Goal: Transaction & Acquisition: Purchase product/service

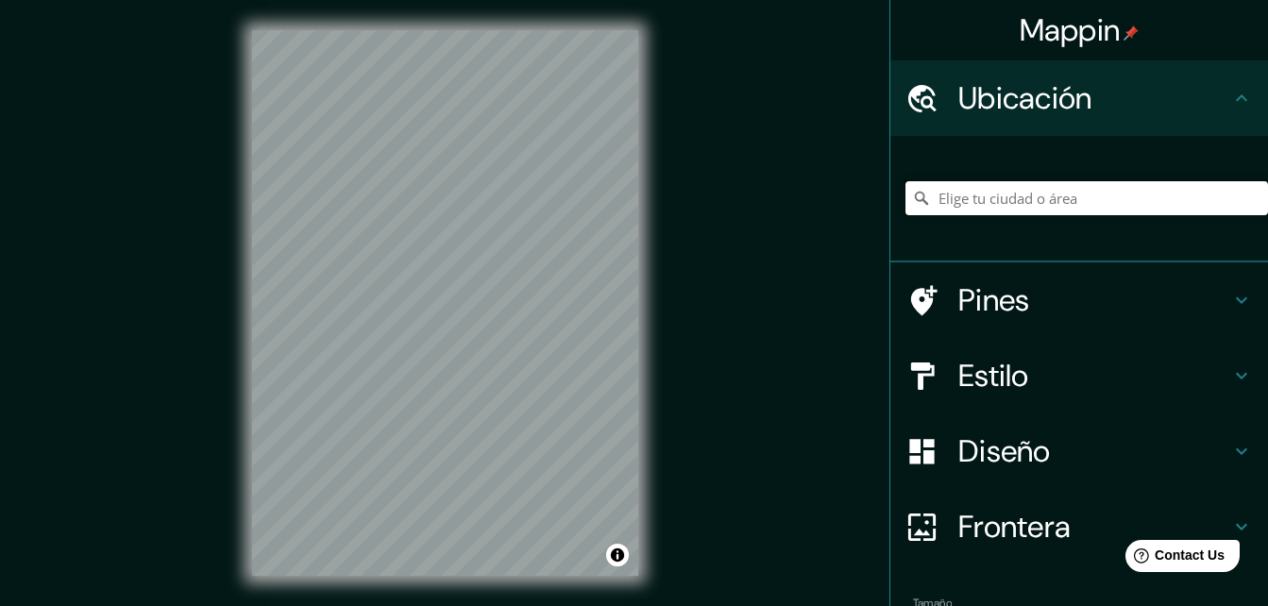
click at [992, 204] on input "Elige tu ciudad o área" at bounding box center [1086, 198] width 362 height 34
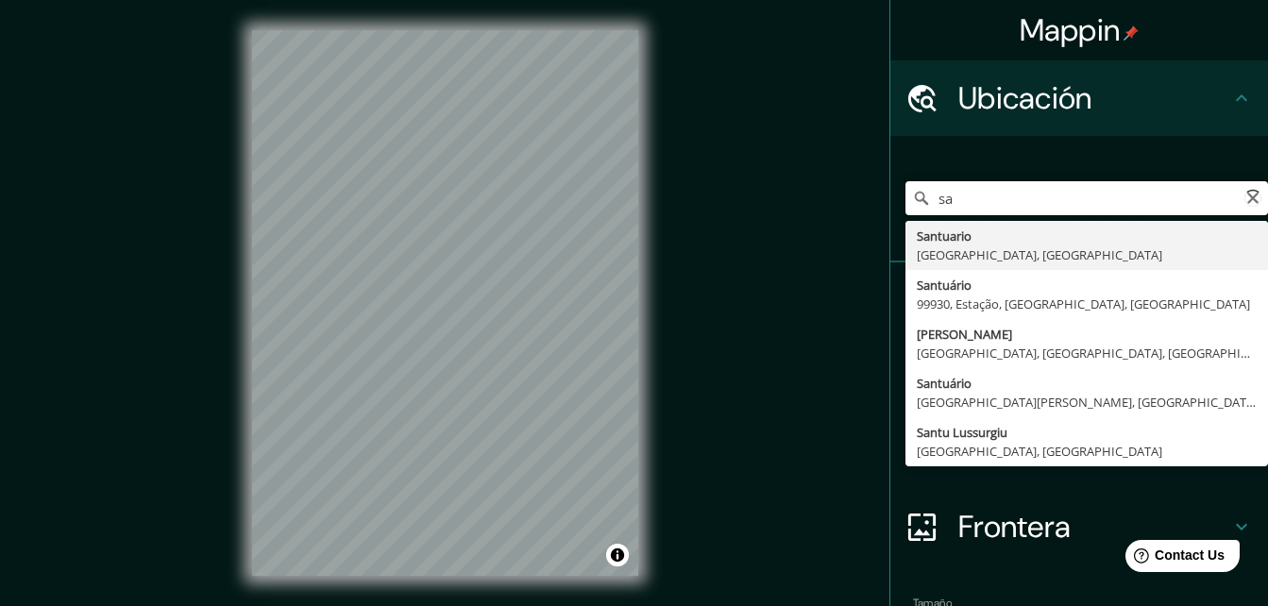
type input "s"
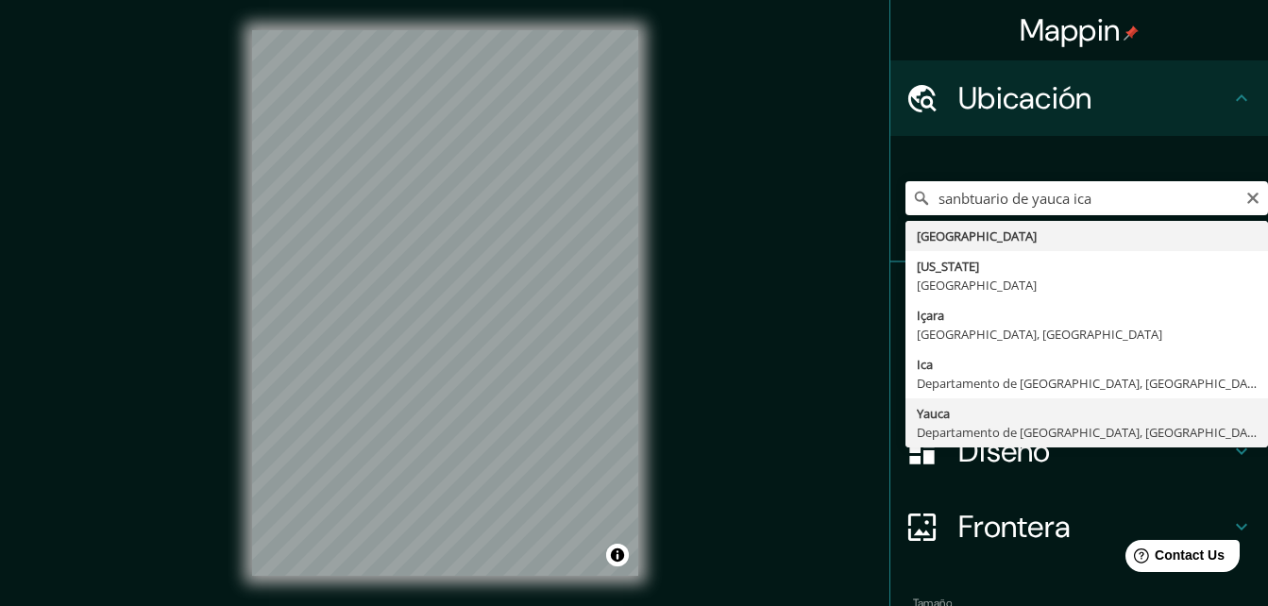
type input "[GEOGRAPHIC_DATA], [GEOGRAPHIC_DATA], [GEOGRAPHIC_DATA]"
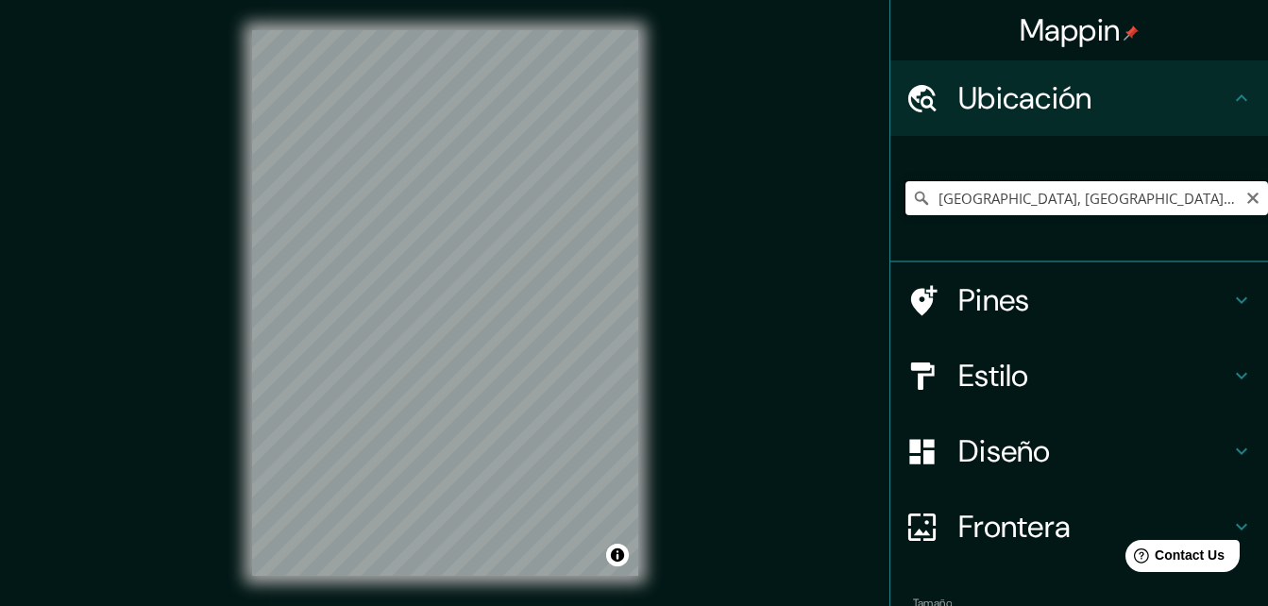
click at [1022, 201] on input "[GEOGRAPHIC_DATA], [GEOGRAPHIC_DATA], [GEOGRAPHIC_DATA]" at bounding box center [1086, 198] width 362 height 34
click at [1195, 204] on input "[GEOGRAPHIC_DATA], [GEOGRAPHIC_DATA], [GEOGRAPHIC_DATA]" at bounding box center [1086, 198] width 362 height 34
drag, startPoint x: 1199, startPoint y: 200, endPoint x: 850, endPoint y: 244, distance: 352.0
click at [851, 244] on div "Mappin Ubicación Yauca, [GEOGRAPHIC_DATA], [GEOGRAPHIC_DATA] Pines Estilo Diseñ…" at bounding box center [634, 318] width 1268 height 636
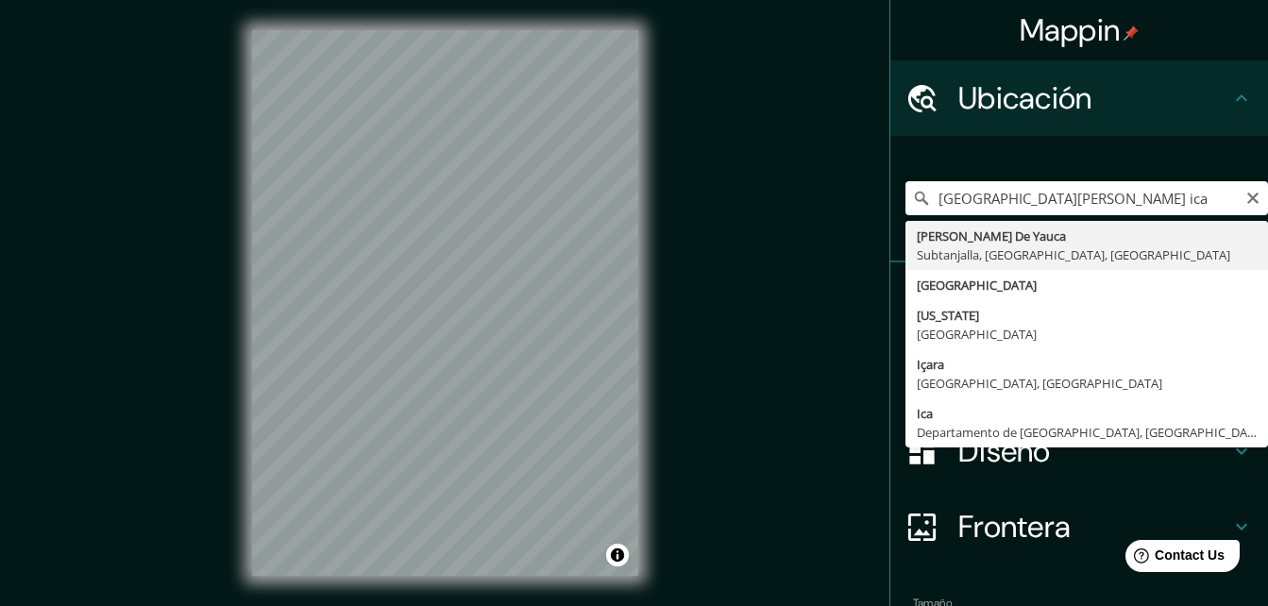
type input "[PERSON_NAME] De Yauca, Subtanjalla, [GEOGRAPHIC_DATA], [GEOGRAPHIC_DATA]"
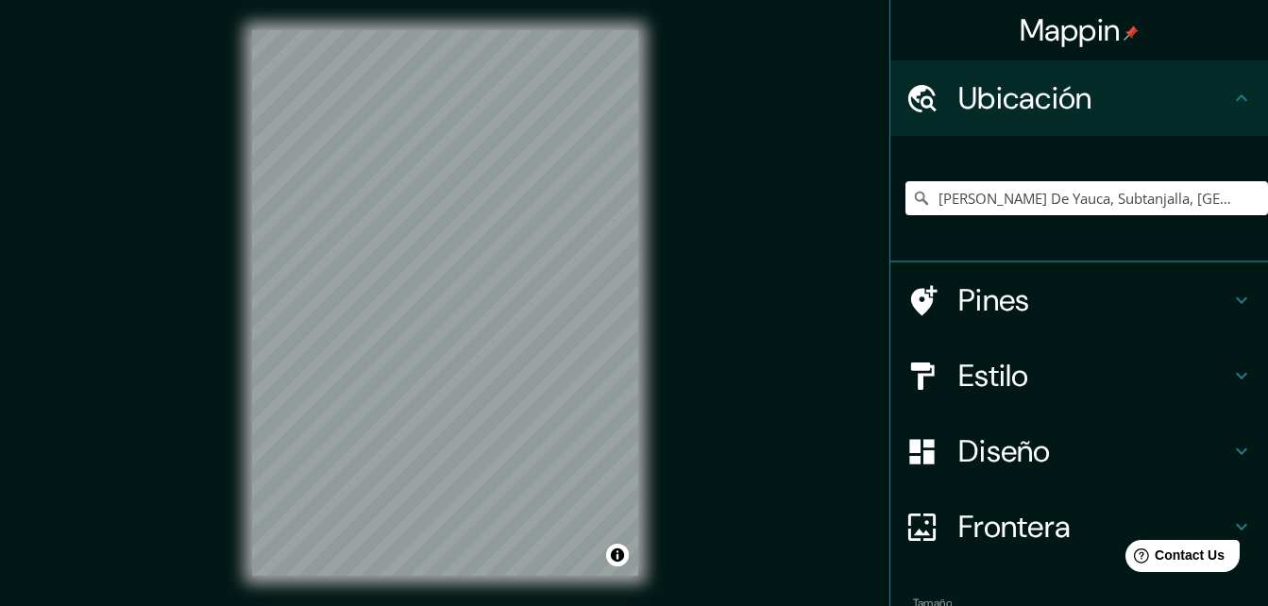
click at [978, 368] on h4 "Estilo" at bounding box center [1094, 376] width 272 height 38
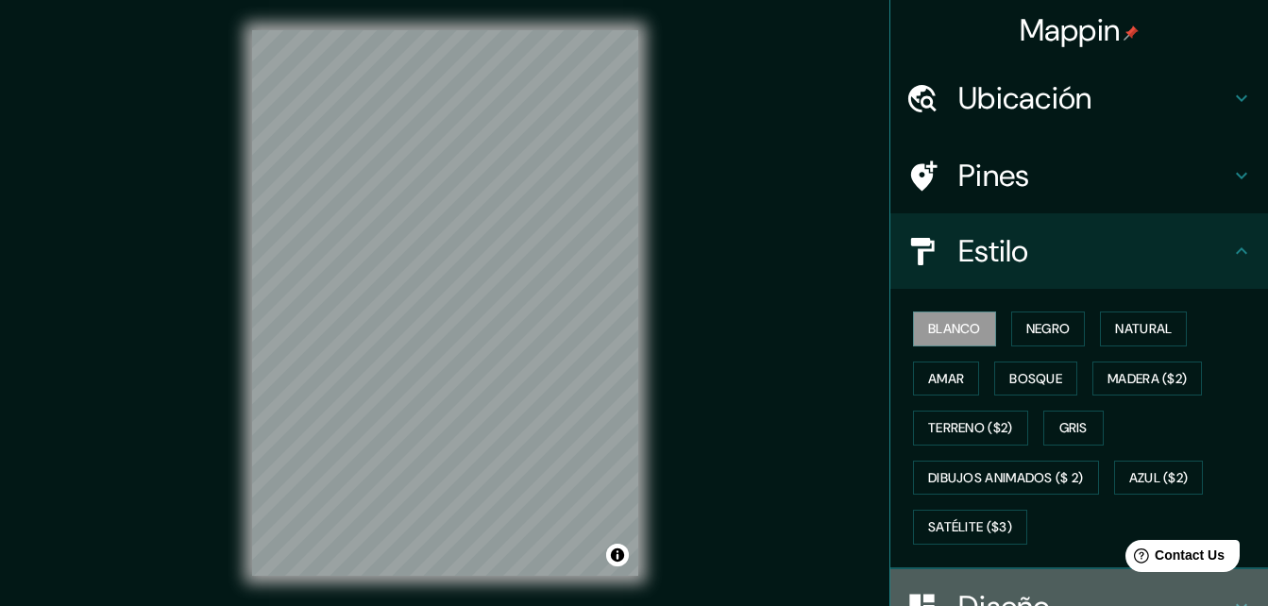
click at [999, 593] on h4 "Diseño" at bounding box center [1094, 607] width 272 height 38
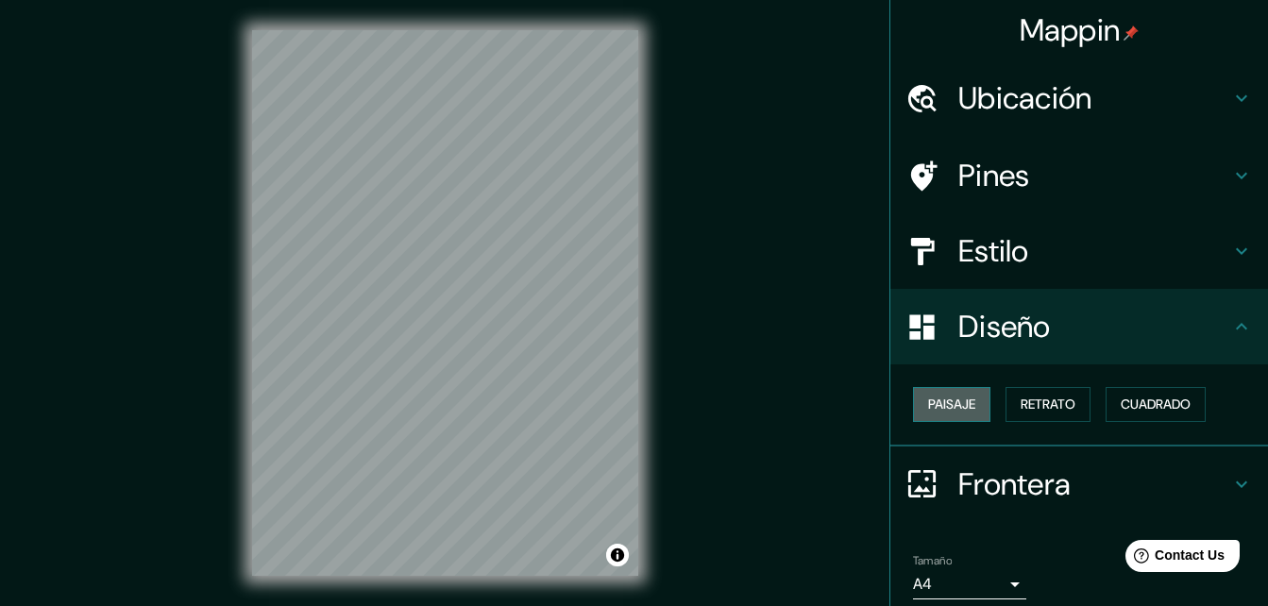
click at [949, 409] on font "Paisaje" at bounding box center [951, 405] width 47 height 24
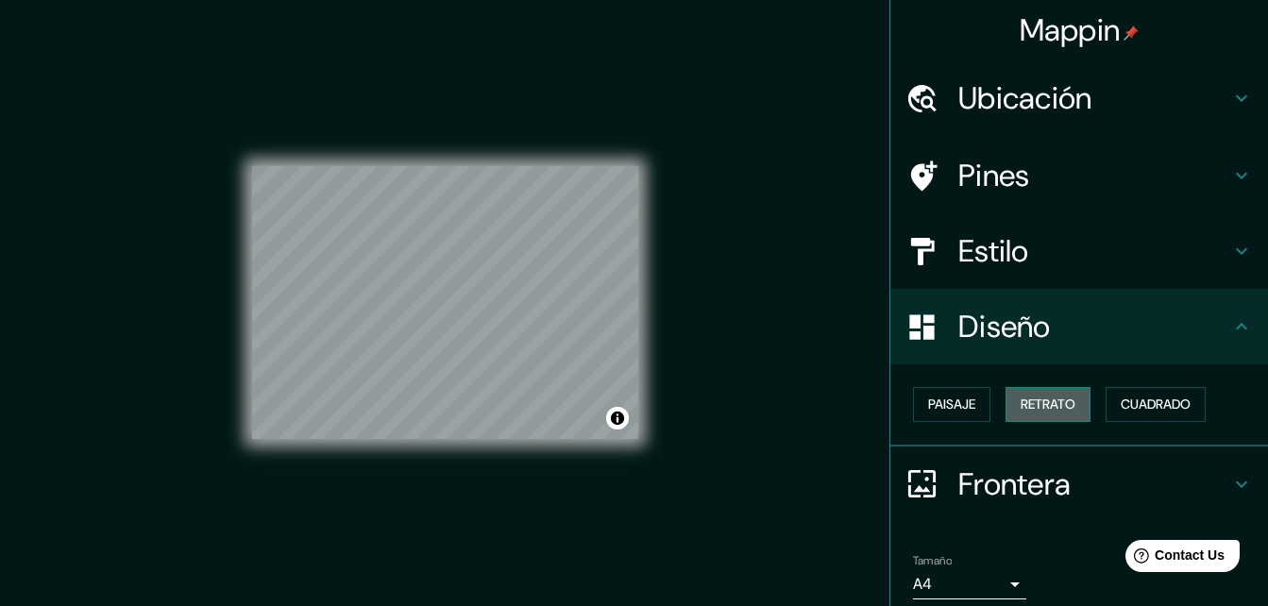
click at [1032, 403] on font "Retrato" at bounding box center [1047, 405] width 55 height 24
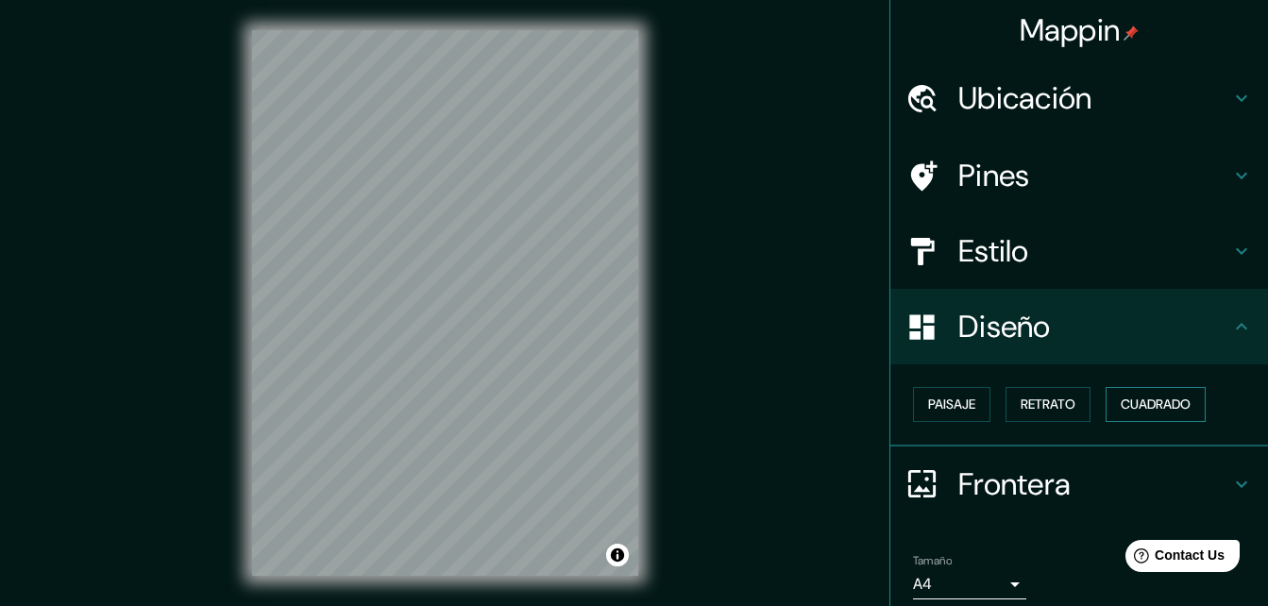
click at [1156, 391] on button "Cuadrado" at bounding box center [1155, 404] width 100 height 35
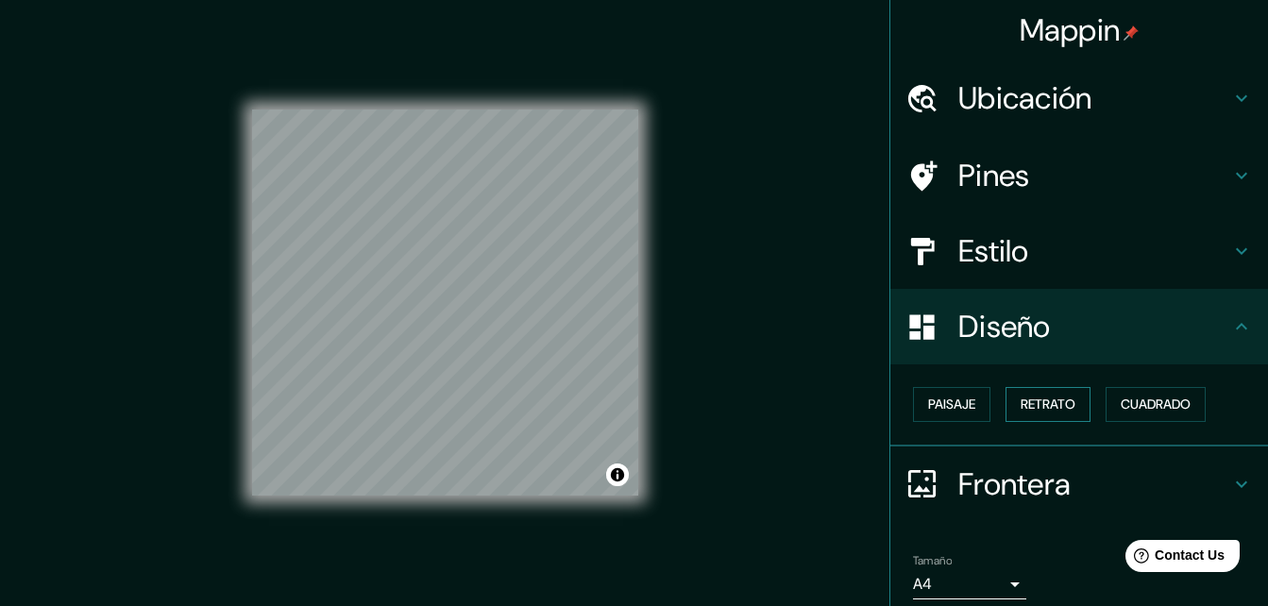
click at [1074, 410] on button "Retrato" at bounding box center [1047, 404] width 85 height 35
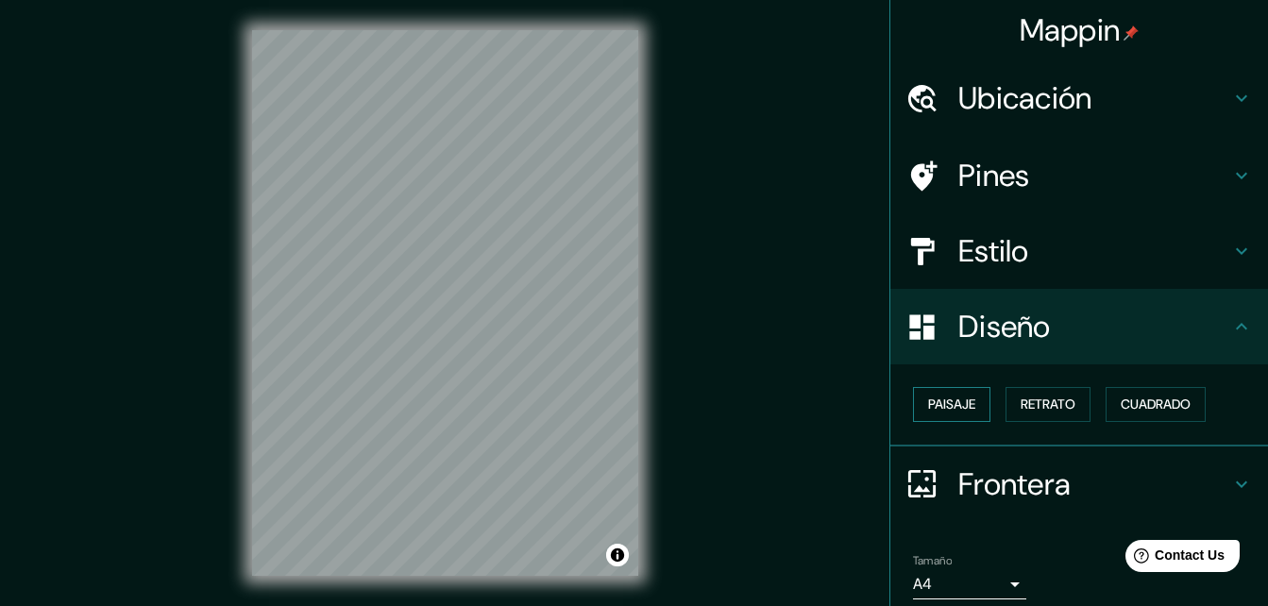
click at [942, 410] on font "Paisaje" at bounding box center [951, 405] width 47 height 24
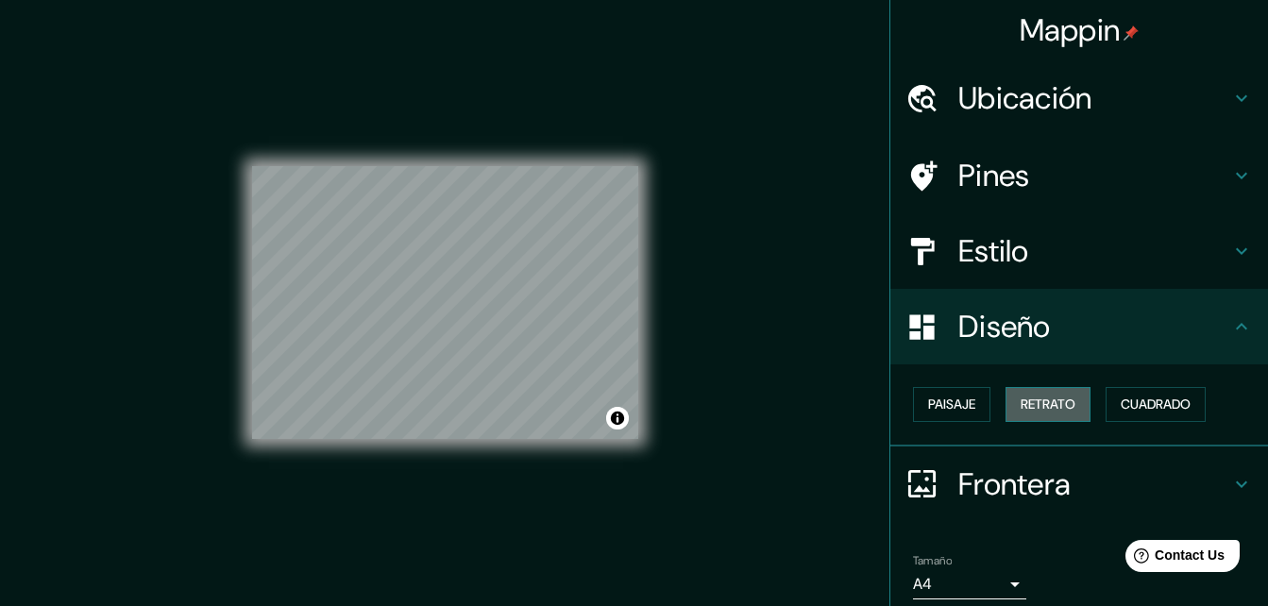
click at [1022, 395] on font "Retrato" at bounding box center [1047, 405] width 55 height 24
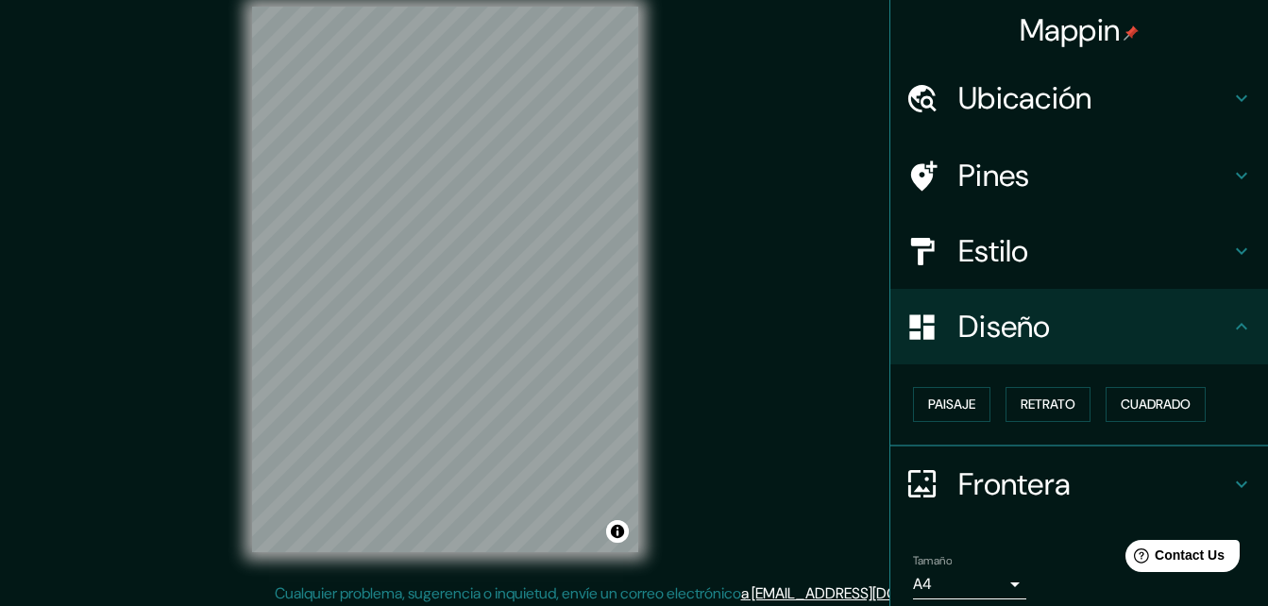
scroll to position [30, 0]
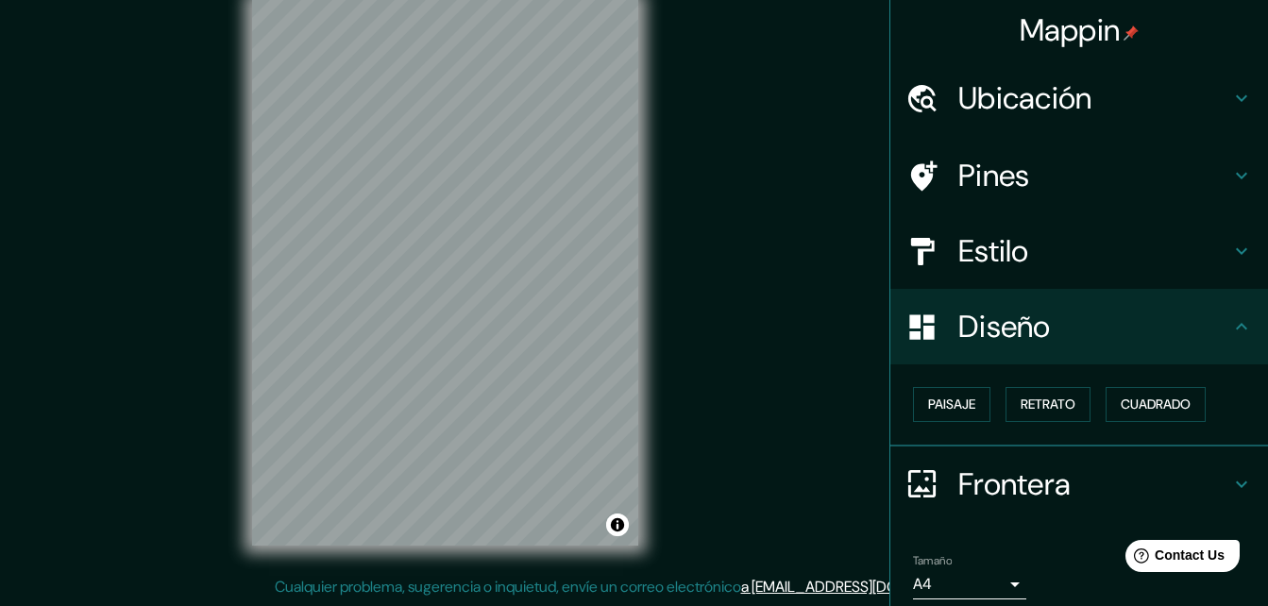
click at [1230, 322] on icon at bounding box center [1241, 326] width 23 height 23
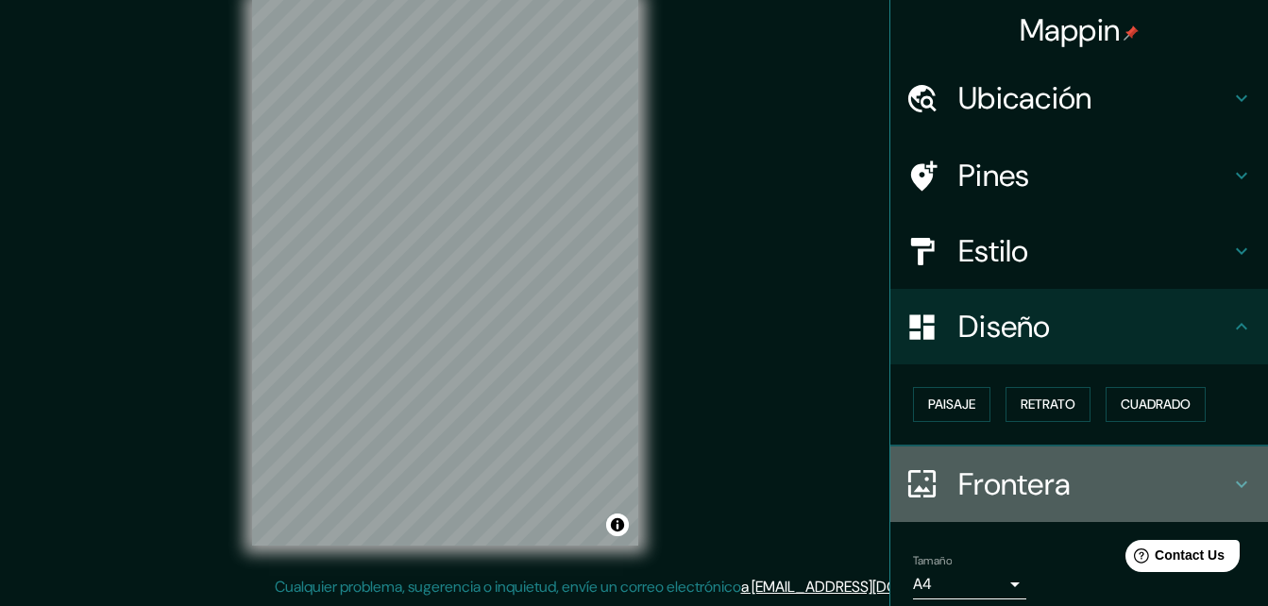
click at [921, 485] on icon at bounding box center [921, 483] width 27 height 27
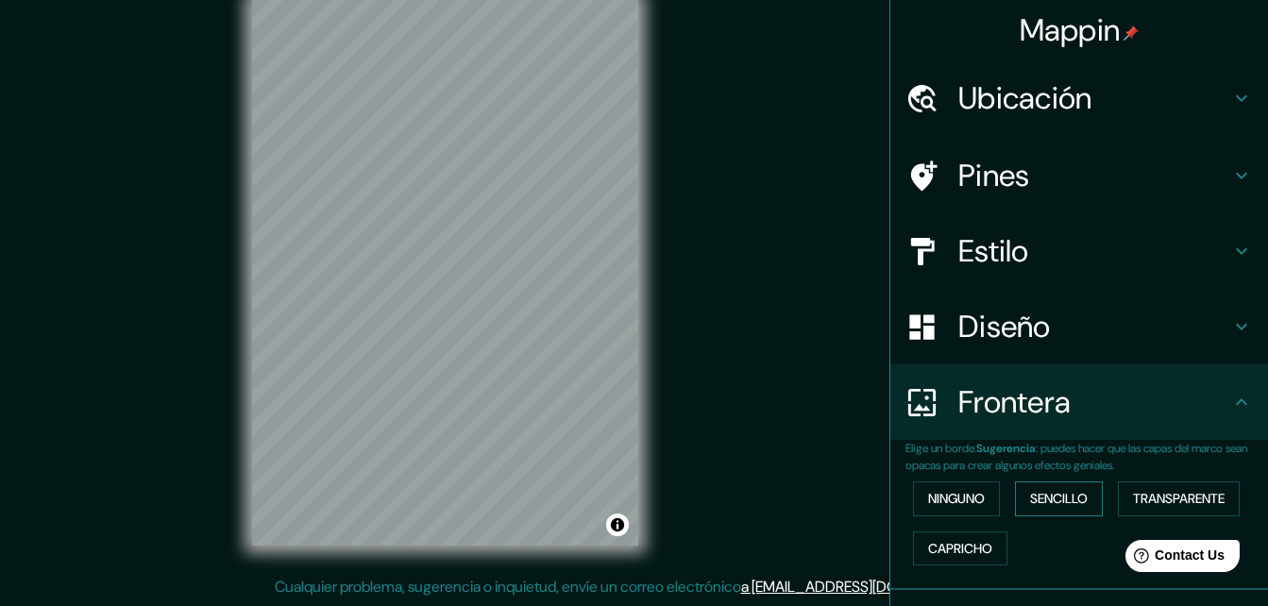
click at [1034, 496] on font "Sencillo" at bounding box center [1059, 499] width 58 height 24
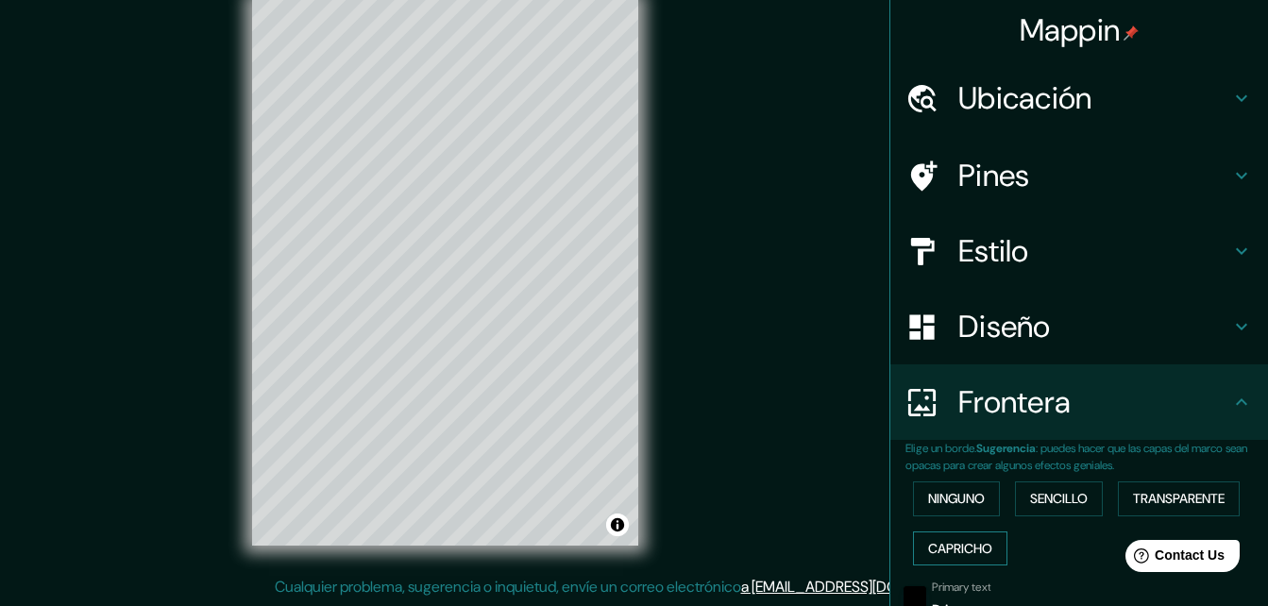
click at [942, 556] on font "Capricho" at bounding box center [960, 549] width 64 height 24
click at [1155, 501] on font "Transparente" at bounding box center [1179, 499] width 92 height 24
click at [942, 506] on font "Ninguno" at bounding box center [956, 499] width 57 height 24
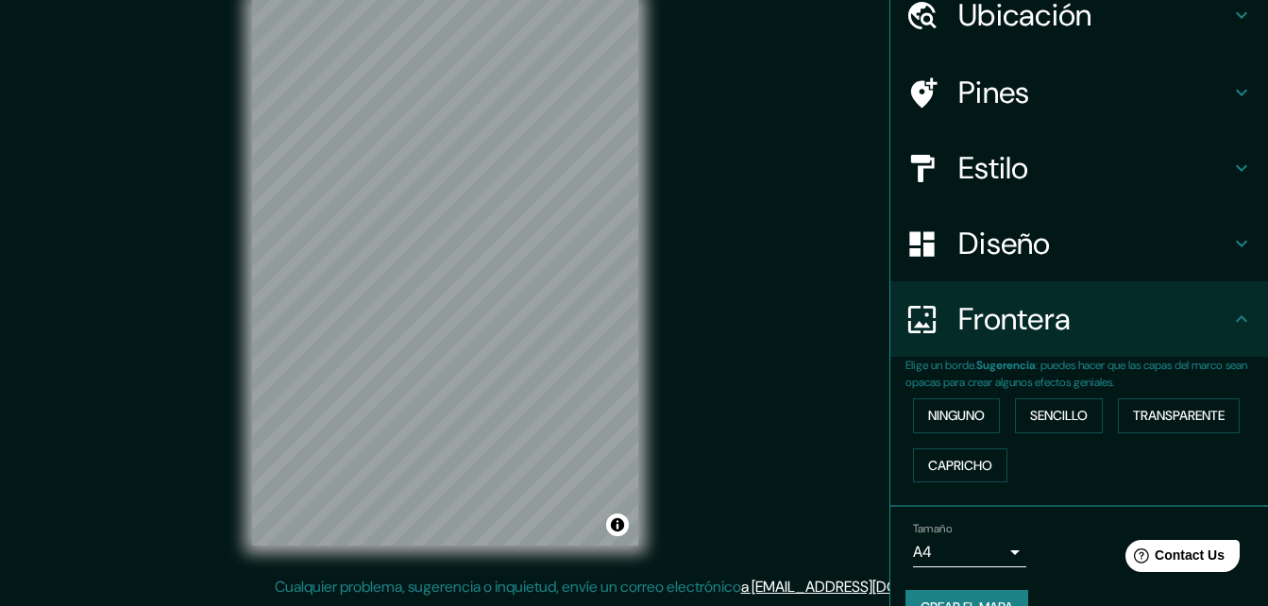
scroll to position [125, 0]
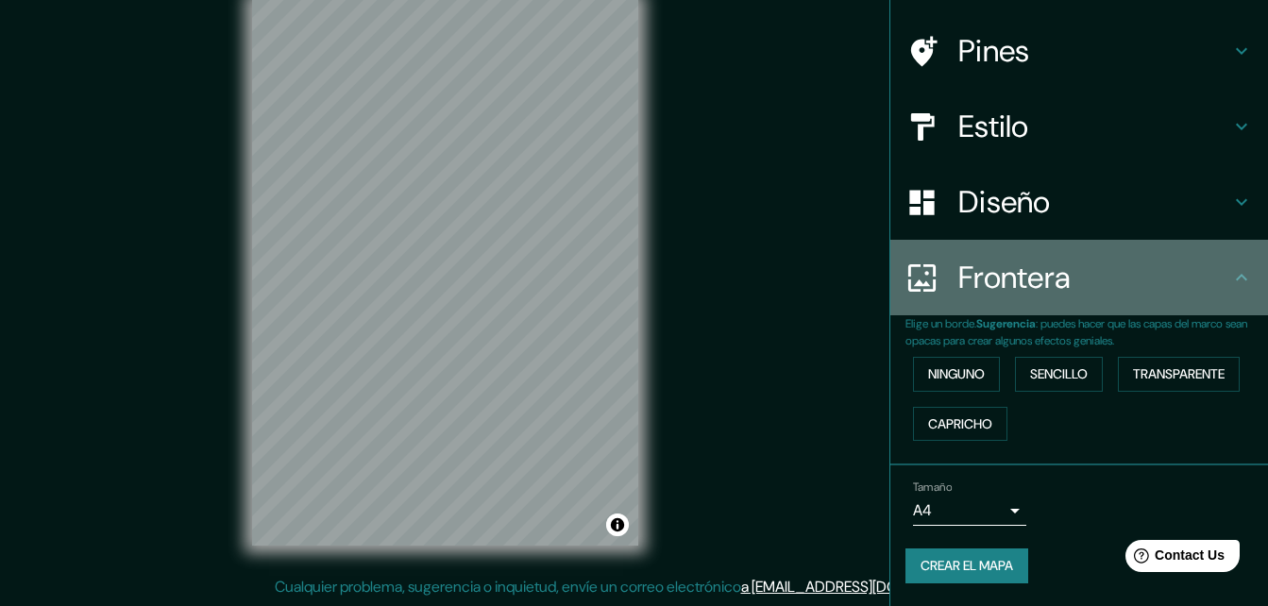
click at [1230, 283] on icon at bounding box center [1241, 277] width 23 height 23
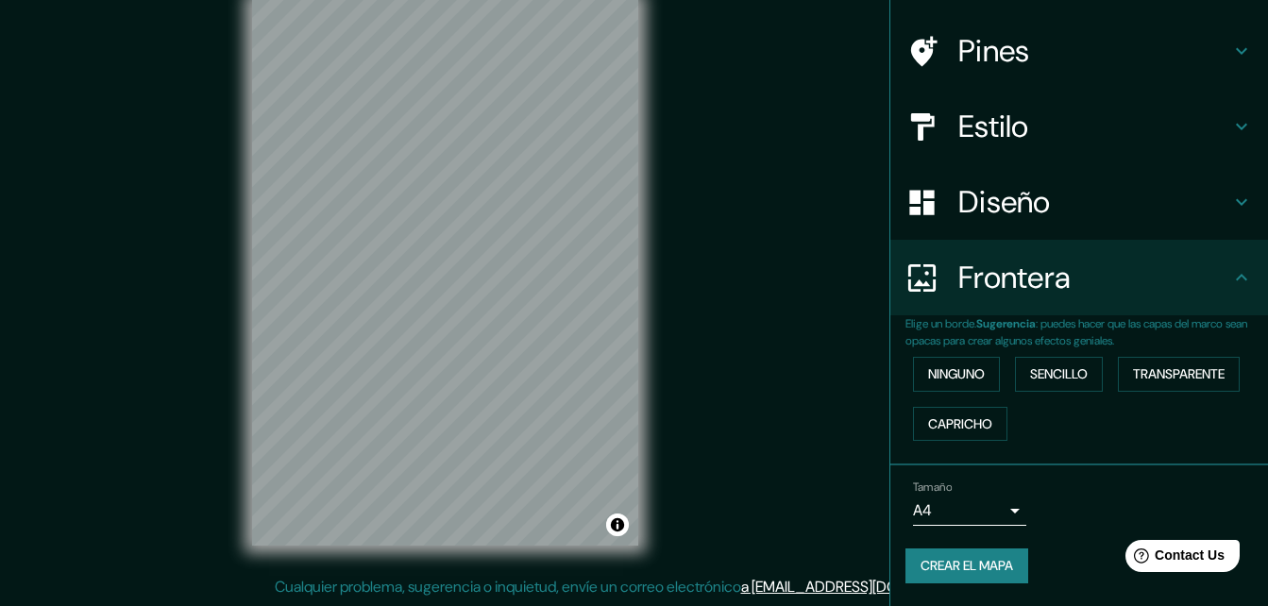
click at [1231, 273] on icon at bounding box center [1241, 277] width 23 height 23
click at [1231, 135] on icon at bounding box center [1241, 126] width 23 height 23
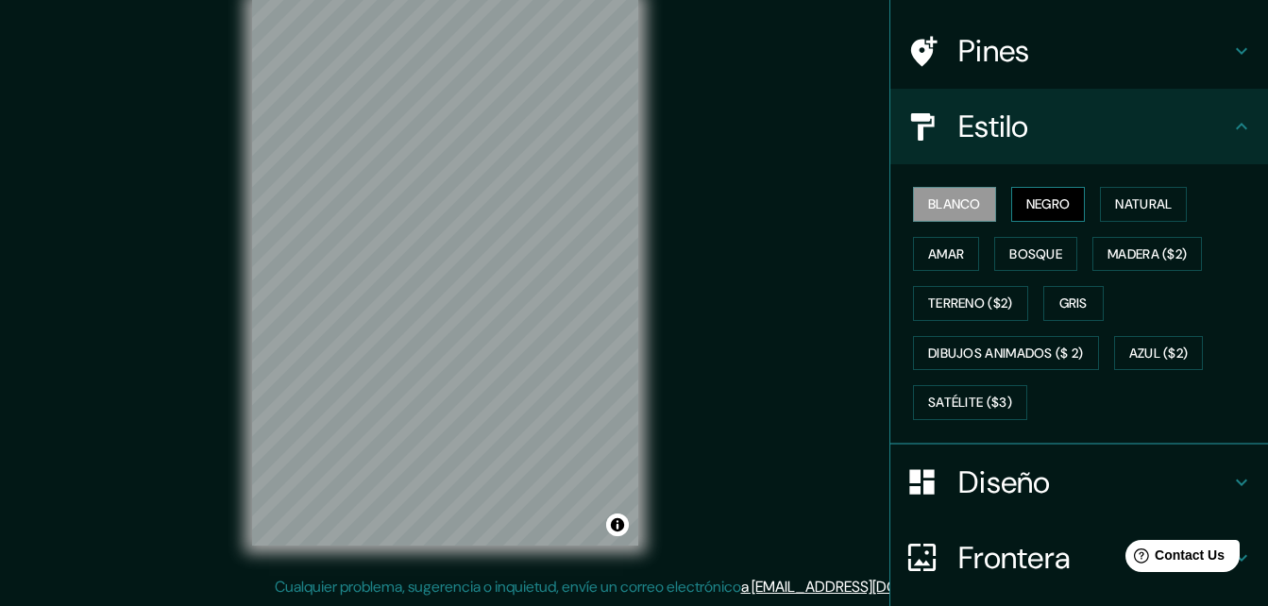
click at [1013, 207] on button "Negro" at bounding box center [1048, 204] width 75 height 35
click at [1138, 198] on font "Natural" at bounding box center [1143, 205] width 57 height 24
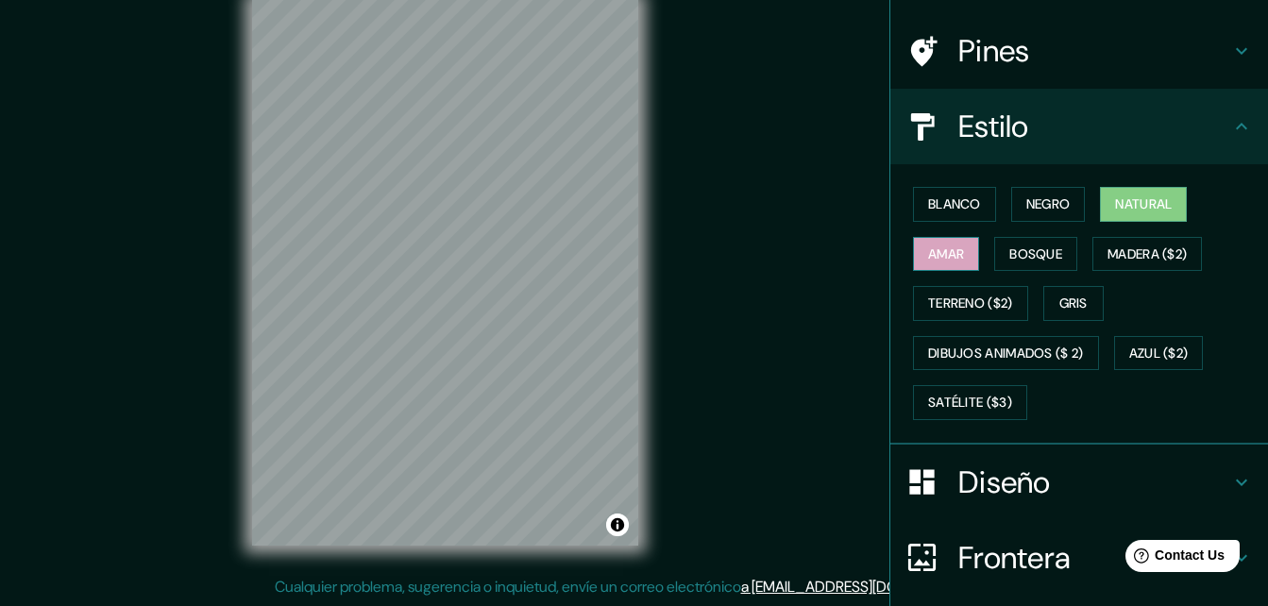
click at [939, 259] on font "Amar" at bounding box center [946, 255] width 36 height 24
click at [1009, 255] on font "Bosque" at bounding box center [1035, 255] width 53 height 24
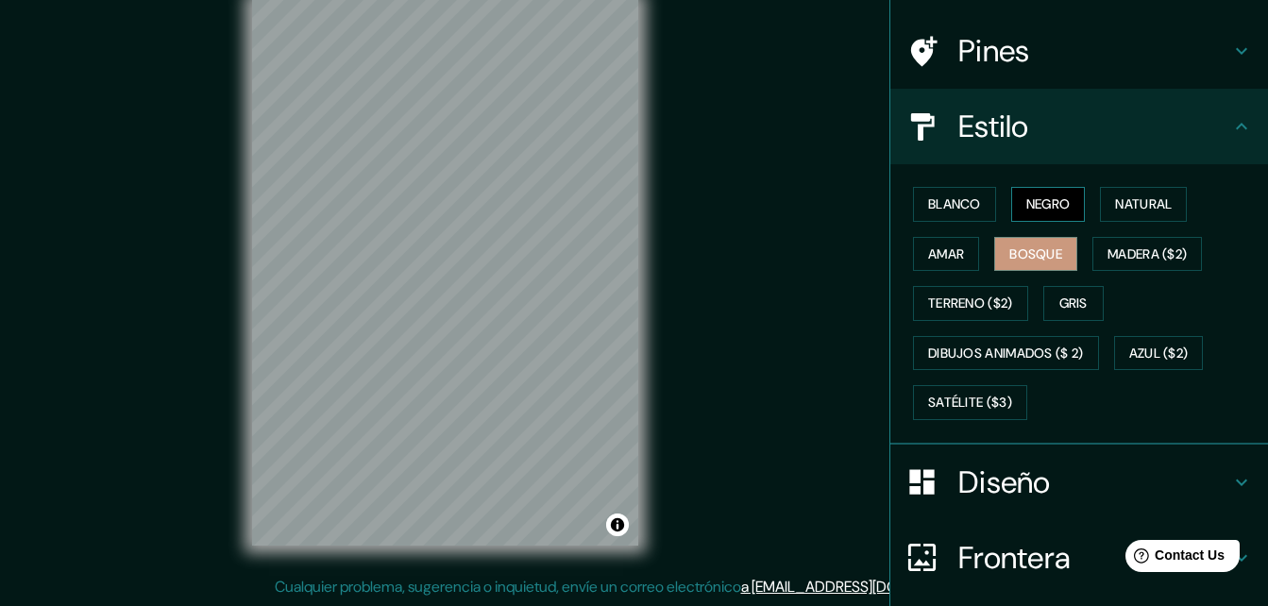
click at [1026, 205] on font "Negro" at bounding box center [1048, 205] width 44 height 24
click at [932, 191] on button "Blanco" at bounding box center [954, 204] width 83 height 35
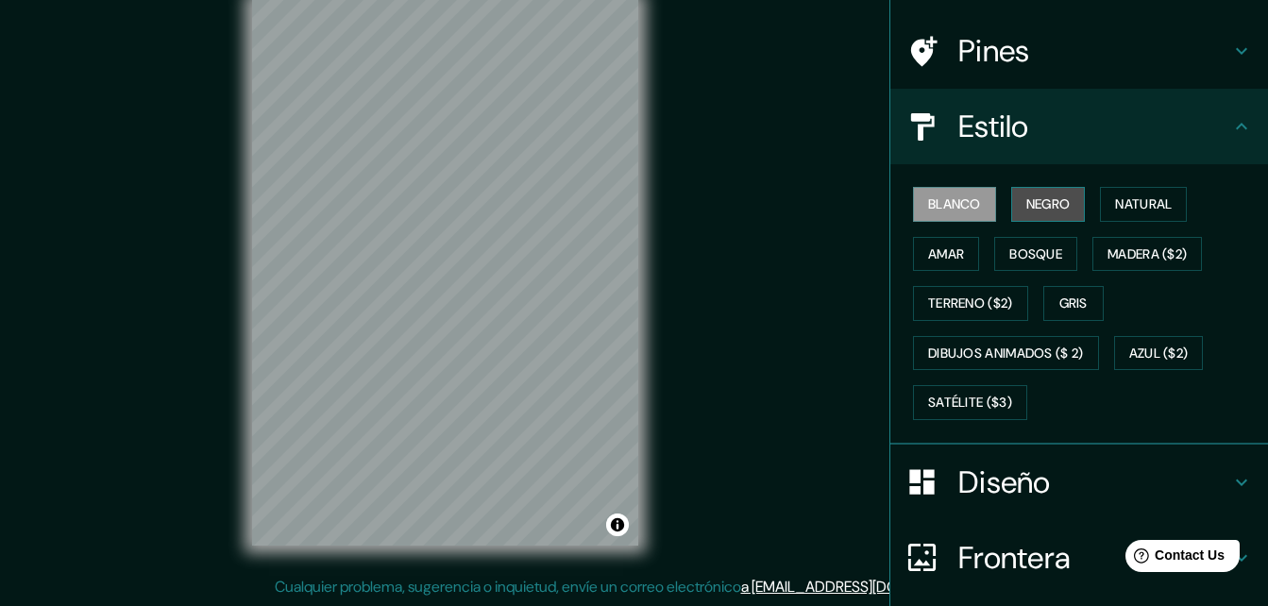
click at [1011, 202] on button "Negro" at bounding box center [1048, 204] width 75 height 35
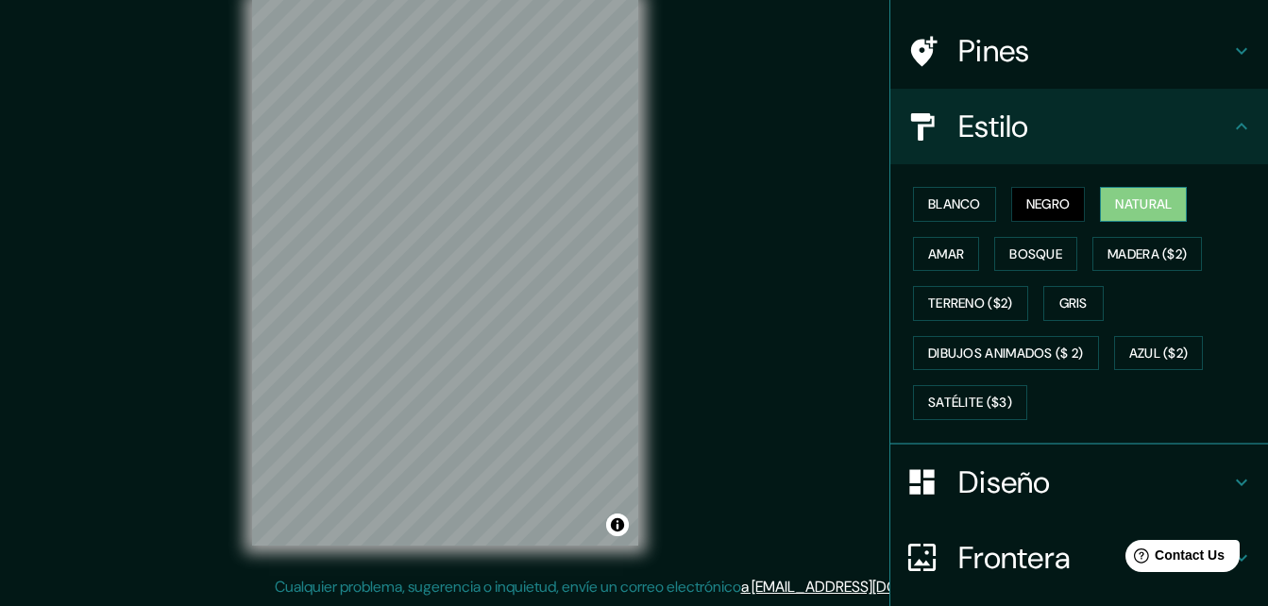
click at [1129, 209] on font "Natural" at bounding box center [1143, 205] width 57 height 24
click at [938, 206] on font "Blanco" at bounding box center [954, 205] width 53 height 24
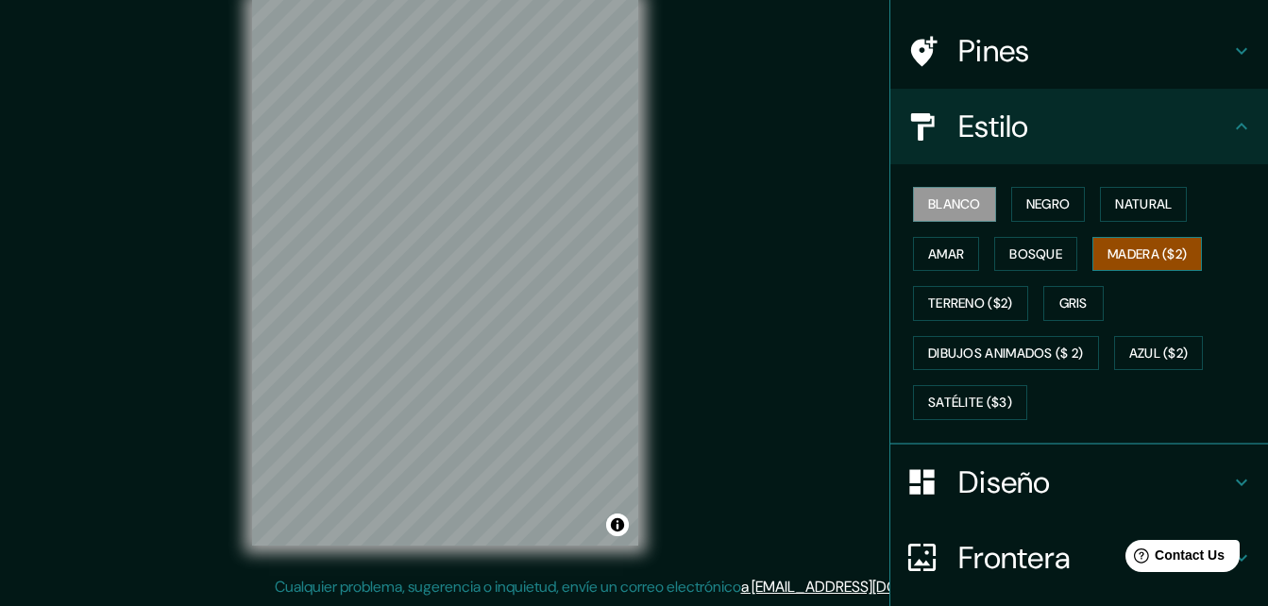
click at [1109, 248] on font "Madera ($2)" at bounding box center [1146, 255] width 79 height 24
click at [1059, 302] on font "Gris" at bounding box center [1073, 304] width 28 height 24
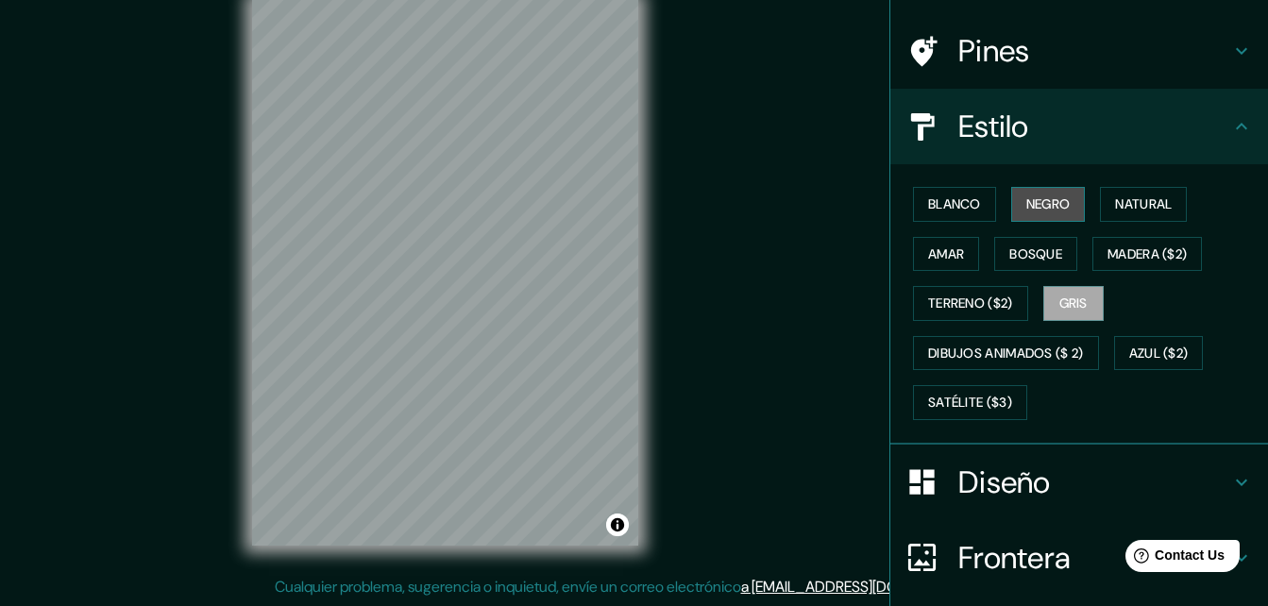
click at [1048, 199] on font "Negro" at bounding box center [1048, 205] width 44 height 24
click at [938, 210] on font "Blanco" at bounding box center [954, 205] width 53 height 24
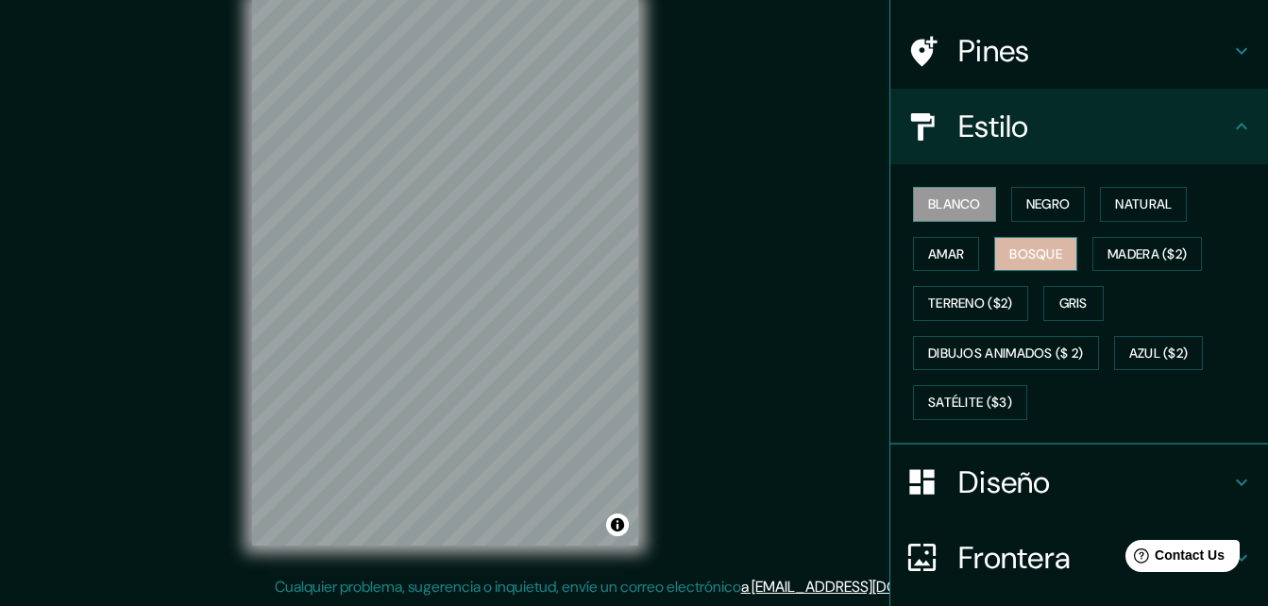
click at [1032, 248] on font "Bosque" at bounding box center [1035, 255] width 53 height 24
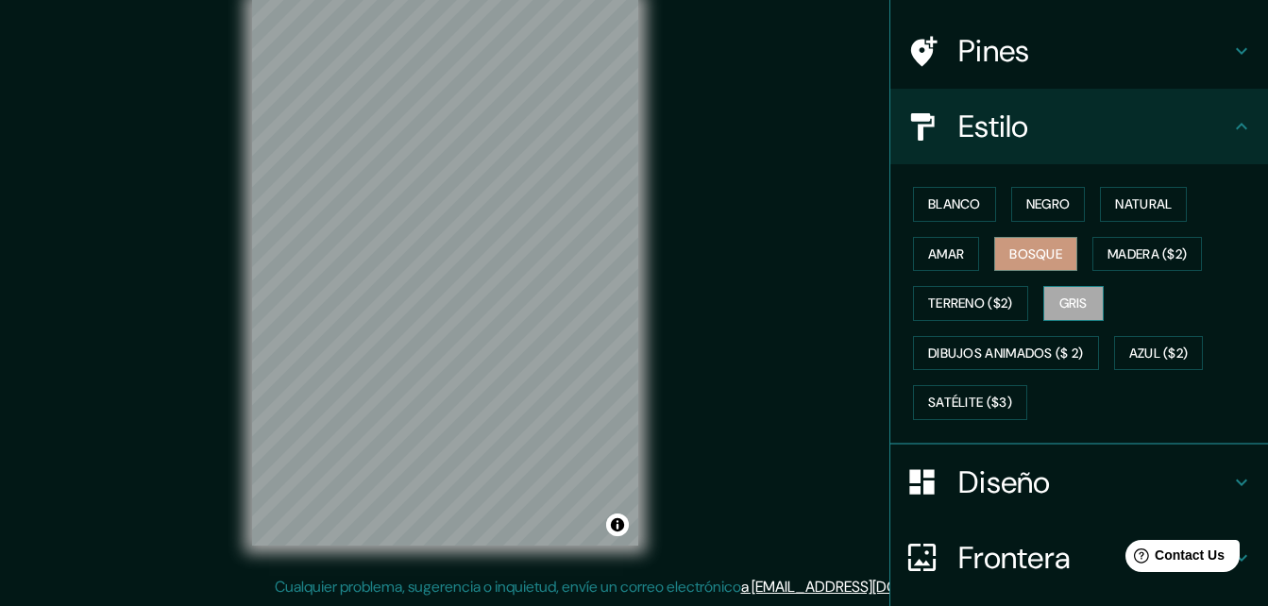
click at [1059, 295] on font "Gris" at bounding box center [1073, 304] width 28 height 24
click at [1026, 207] on font "Negro" at bounding box center [1048, 205] width 44 height 24
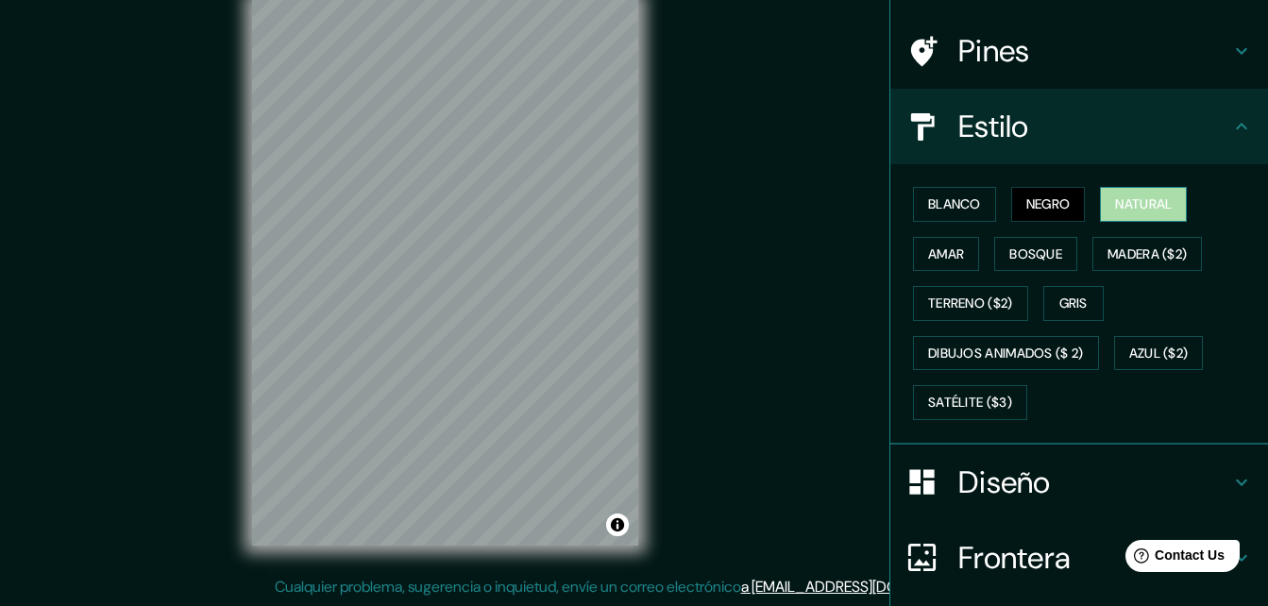
click at [1115, 194] on font "Natural" at bounding box center [1143, 205] width 57 height 24
click at [938, 243] on font "Amar" at bounding box center [946, 255] width 36 height 24
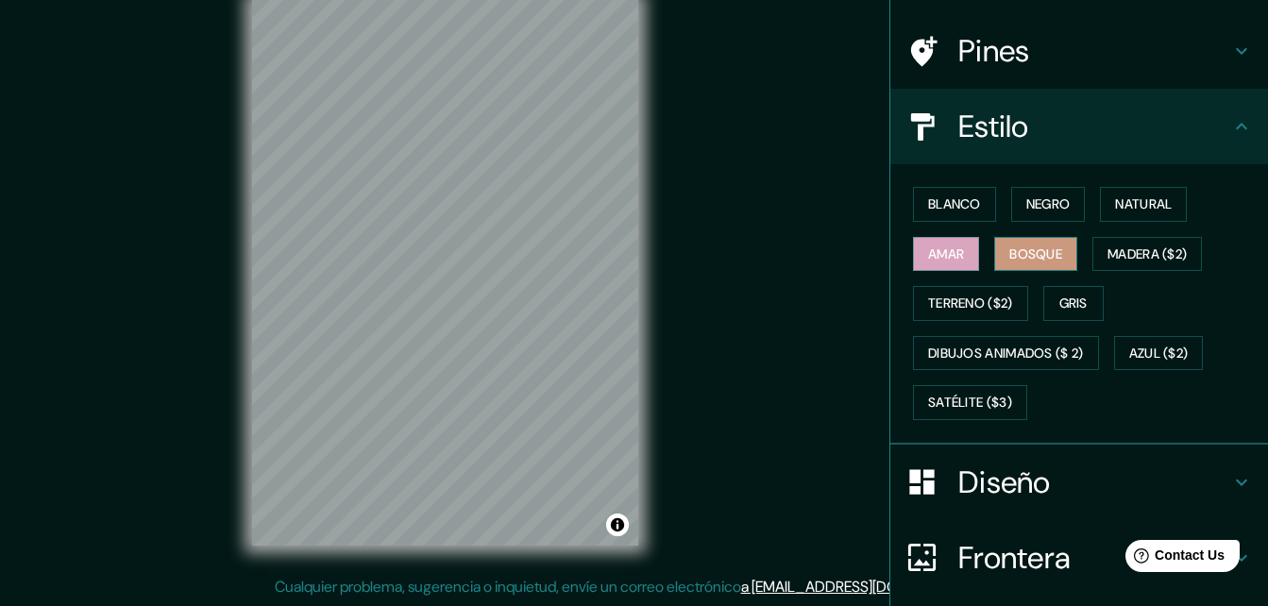
click at [1022, 254] on font "Bosque" at bounding box center [1035, 255] width 53 height 24
click at [722, 549] on div "Mappin Ubicación [PERSON_NAME] De Yauca, Subtanjalla, [GEOGRAPHIC_DATA], [GEOGR…" at bounding box center [634, 288] width 1268 height 636
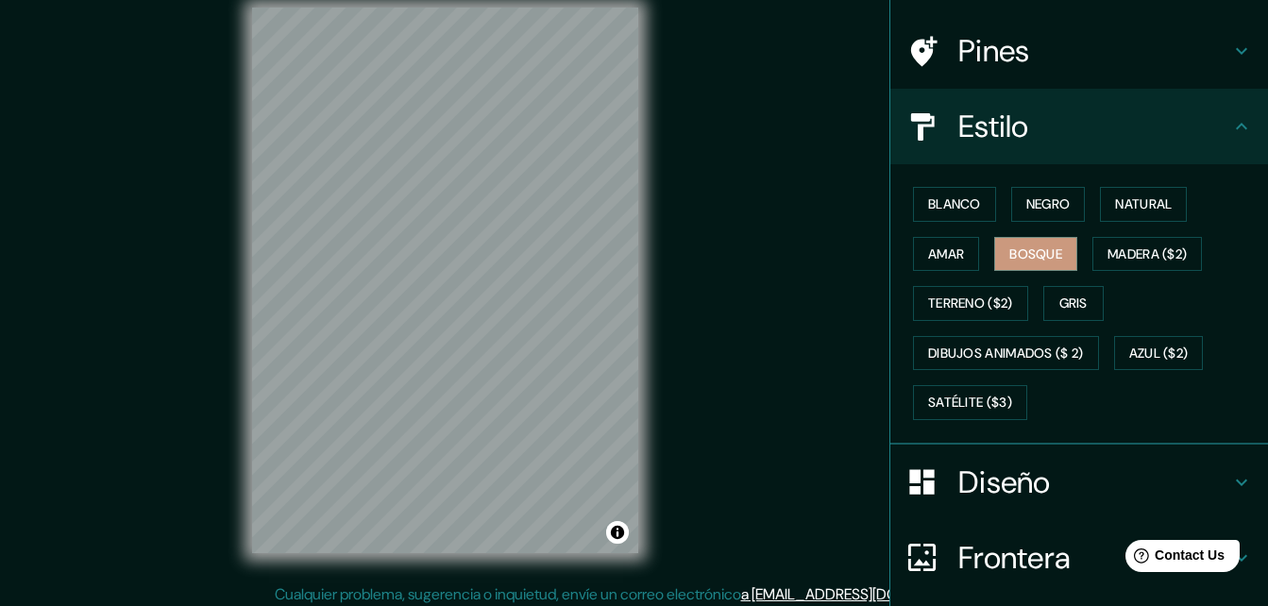
scroll to position [30, 0]
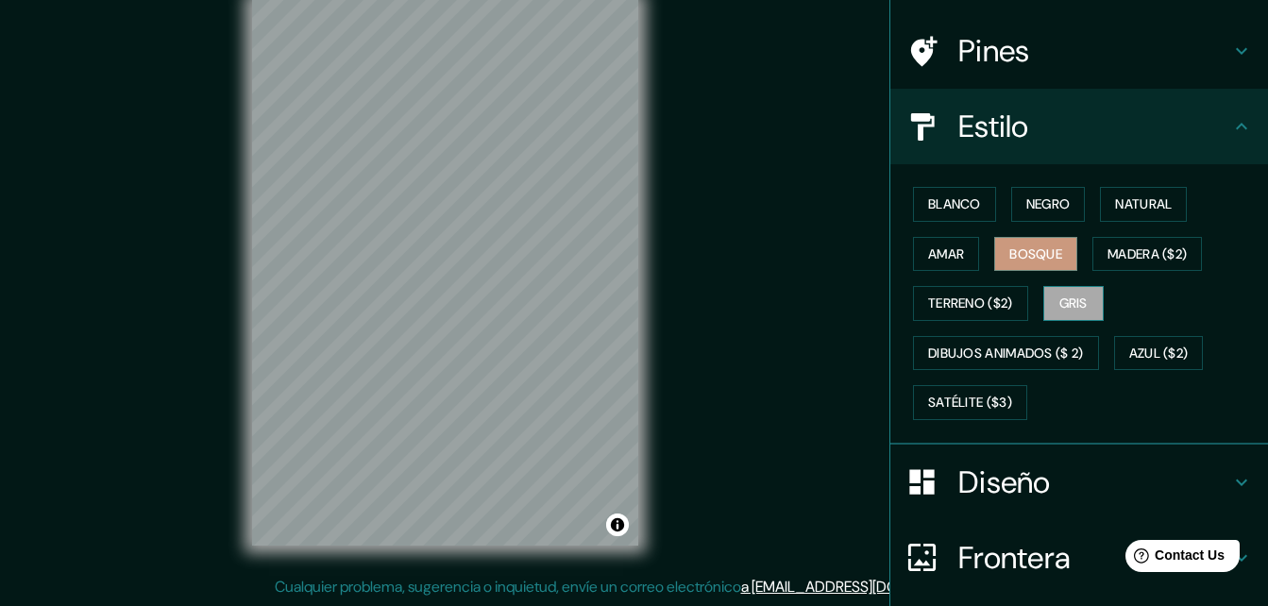
click at [1065, 297] on font "Gris" at bounding box center [1073, 304] width 28 height 24
click at [939, 255] on font "Amar" at bounding box center [946, 255] width 36 height 24
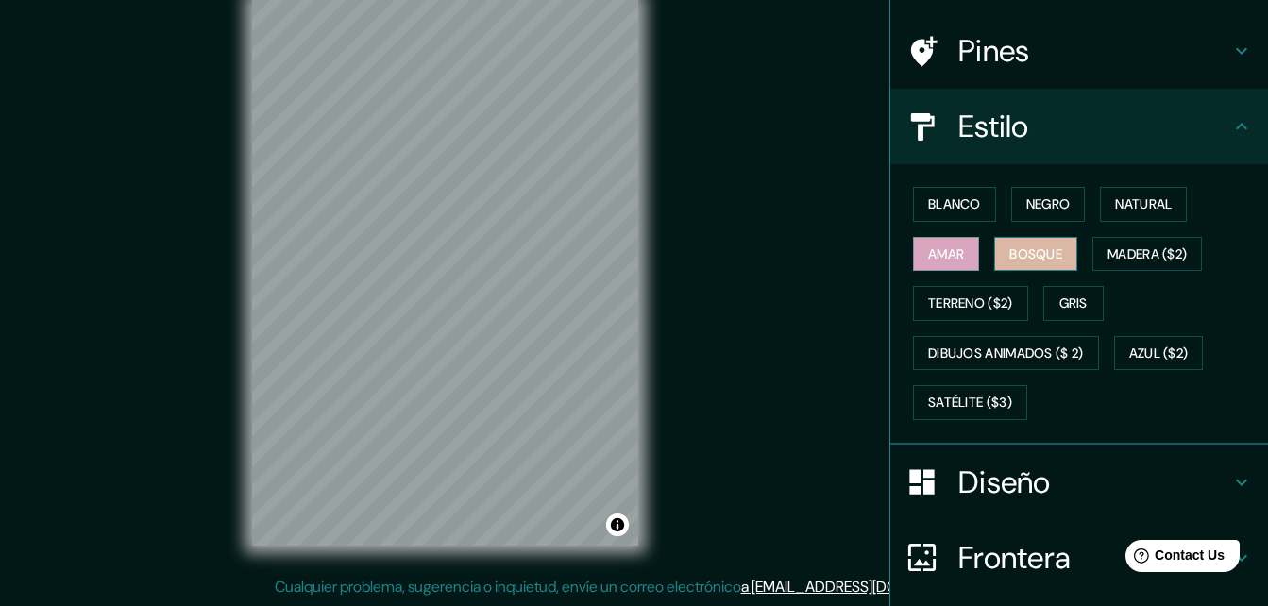
click at [1027, 260] on font "Bosque" at bounding box center [1035, 255] width 53 height 24
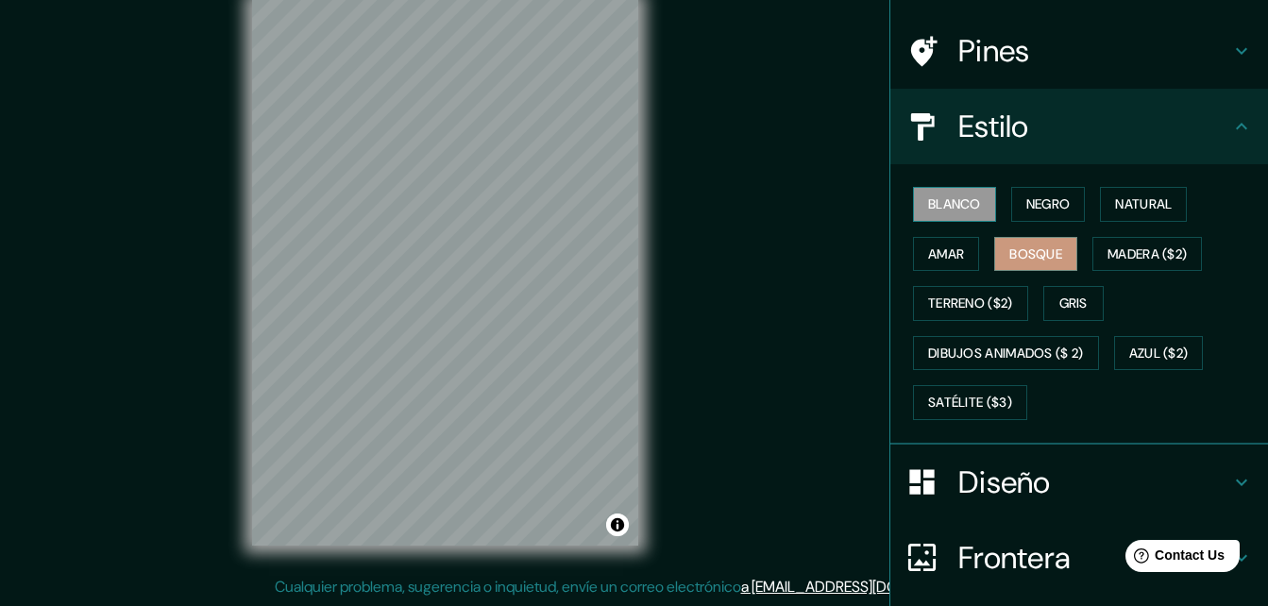
click at [952, 194] on font "Blanco" at bounding box center [954, 205] width 53 height 24
click at [1131, 342] on font "Azul ($2)" at bounding box center [1158, 354] width 59 height 24
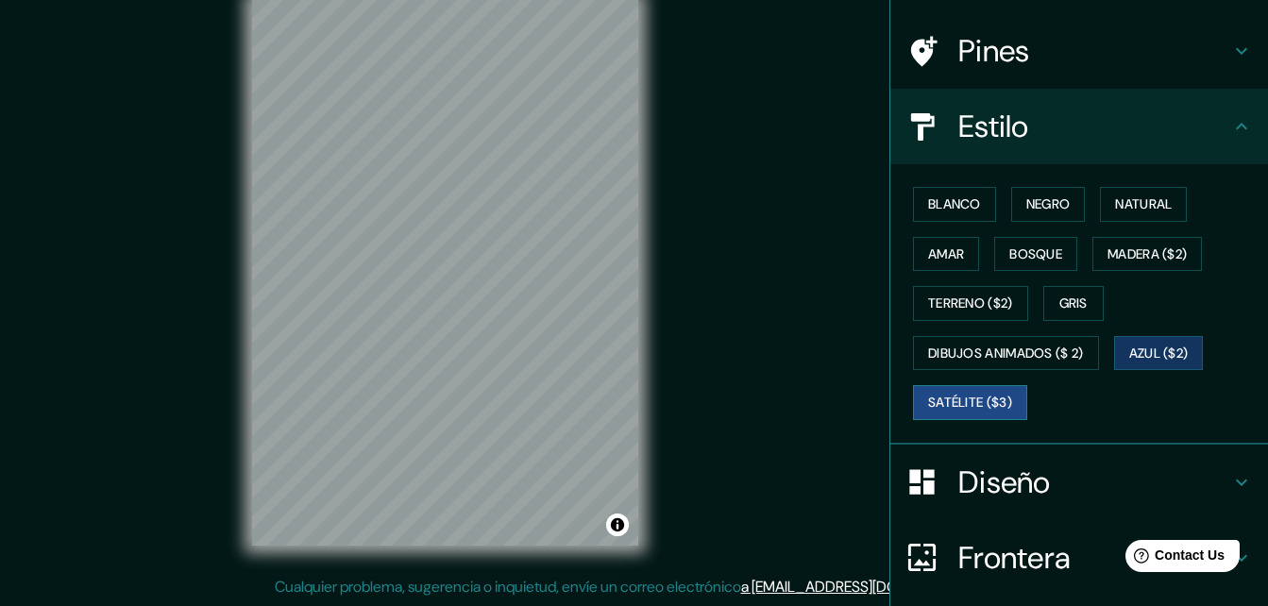
click at [967, 408] on font "Satélite ($3)" at bounding box center [970, 403] width 84 height 24
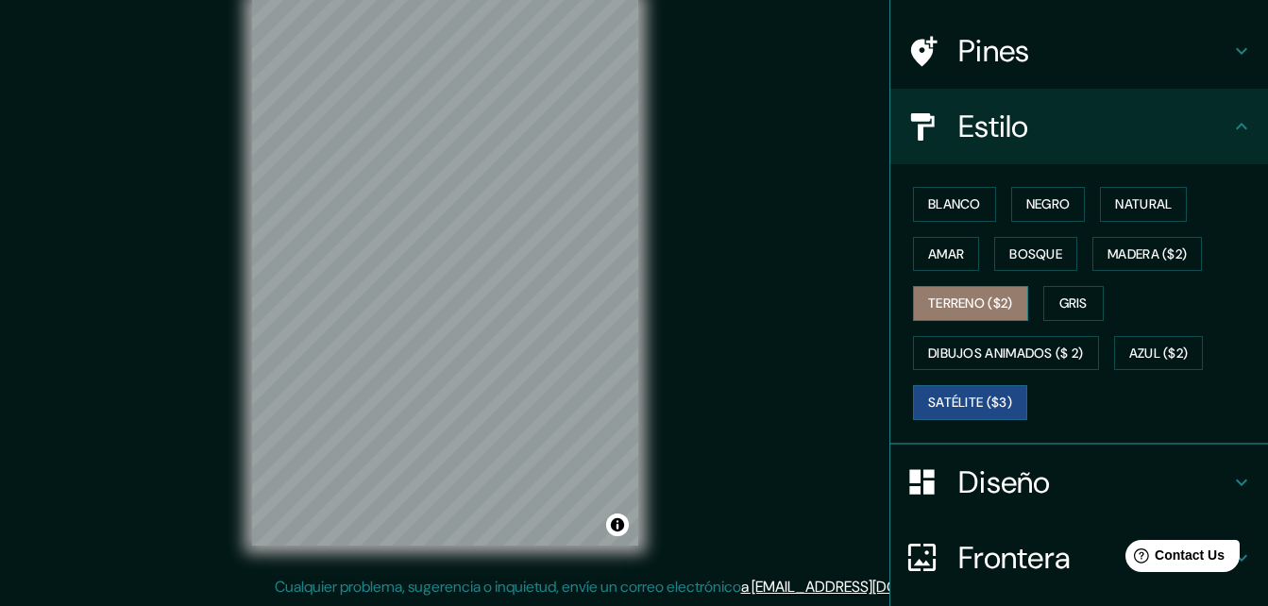
click at [967, 312] on font "Terreno ($2)" at bounding box center [970, 304] width 85 height 24
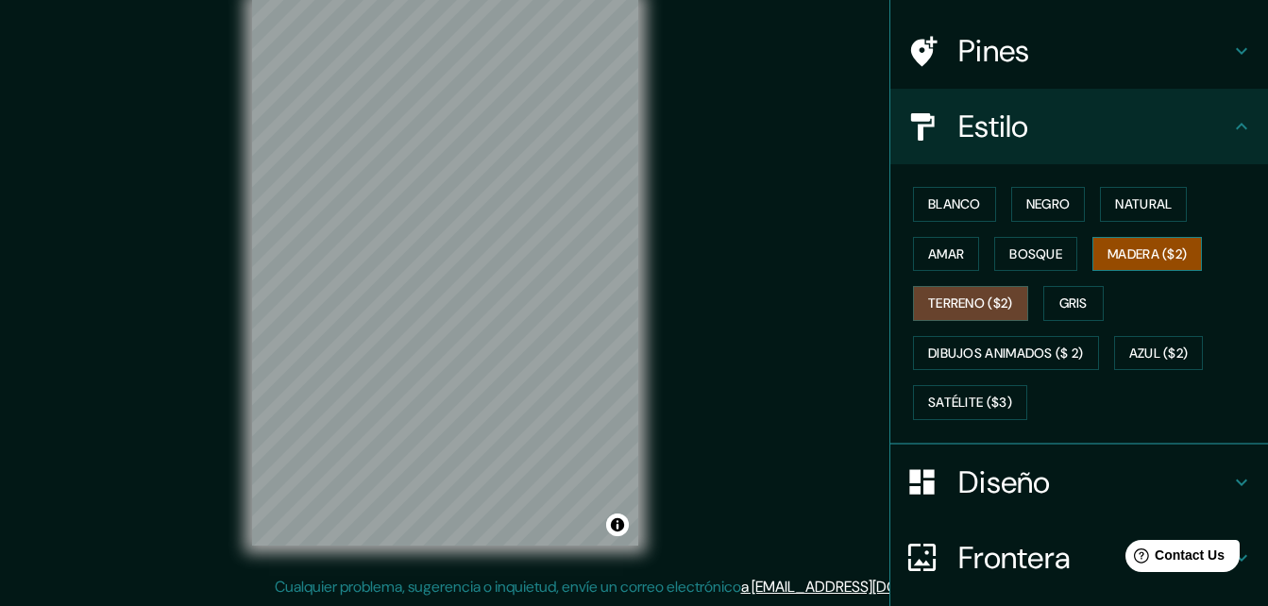
click at [1153, 268] on button "Madera ($2)" at bounding box center [1146, 254] width 109 height 35
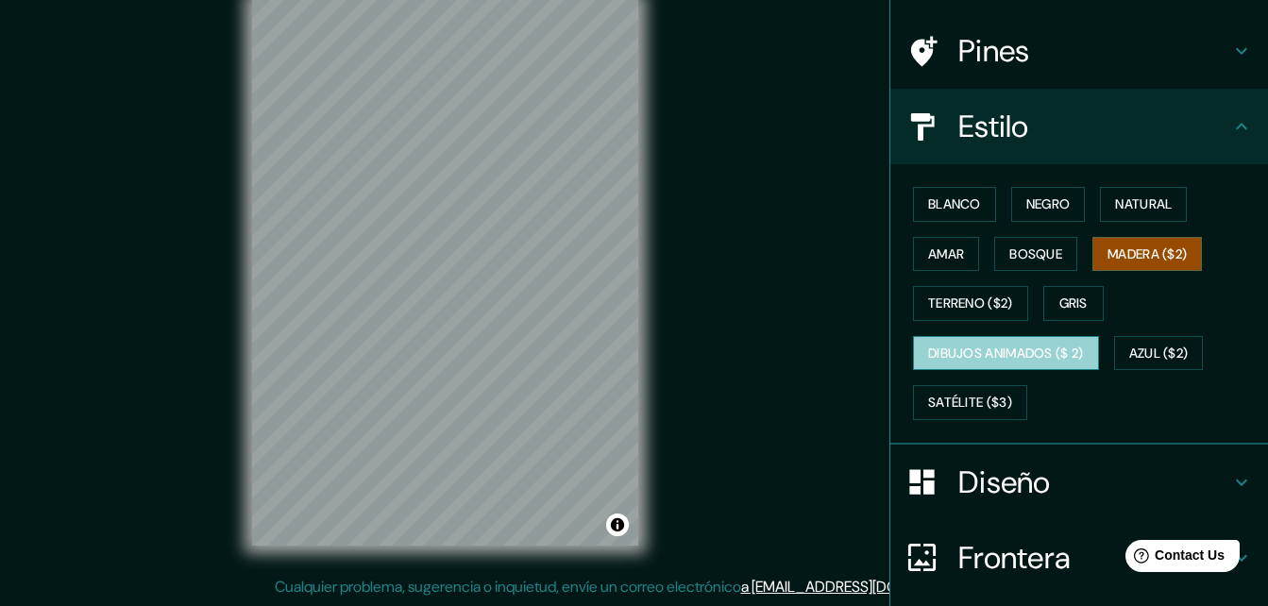
click at [1011, 342] on font "Dibujos animados ($ 2)" at bounding box center [1006, 354] width 156 height 24
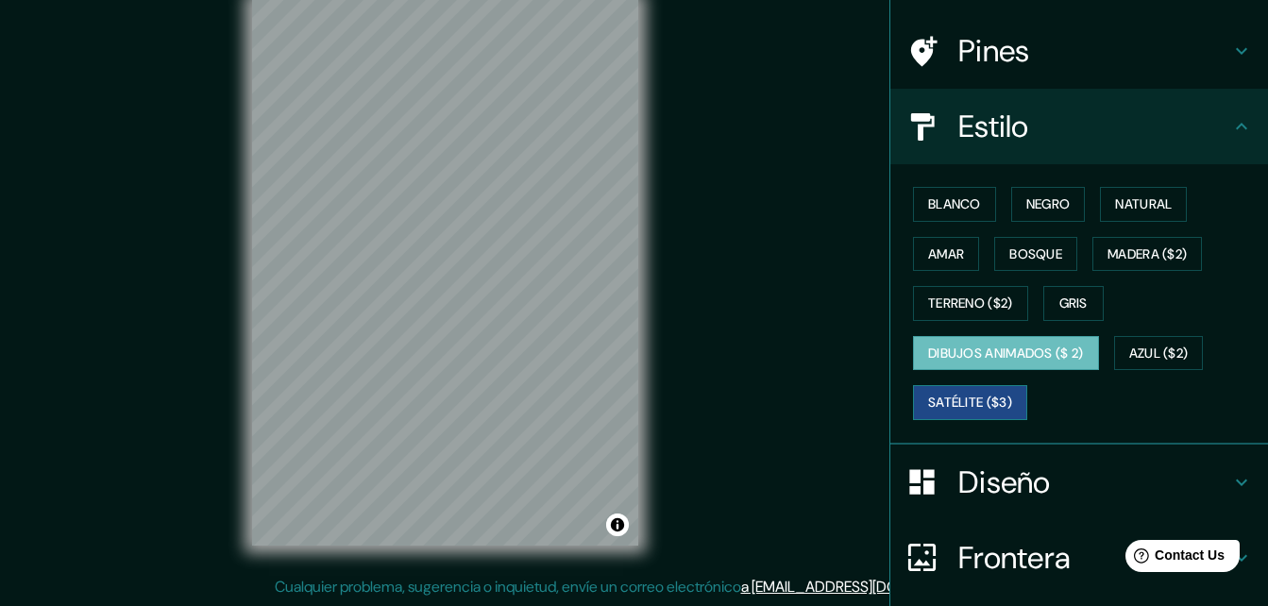
click at [964, 396] on font "Satélite ($3)" at bounding box center [970, 403] width 84 height 24
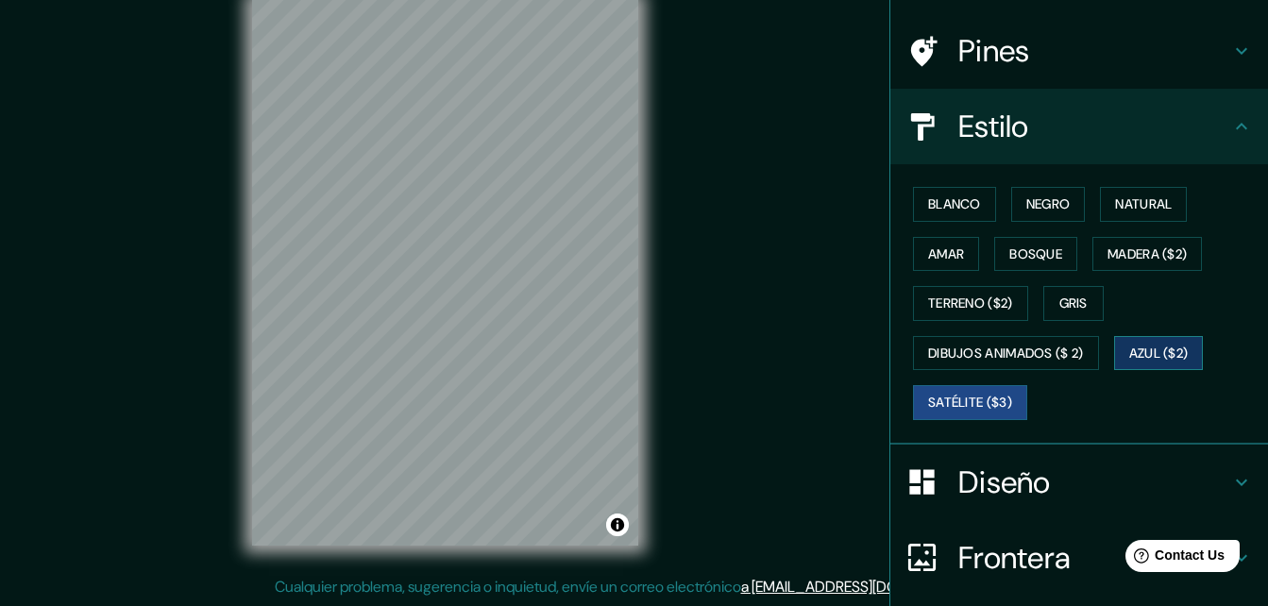
click at [1142, 346] on font "Azul ($2)" at bounding box center [1158, 354] width 59 height 24
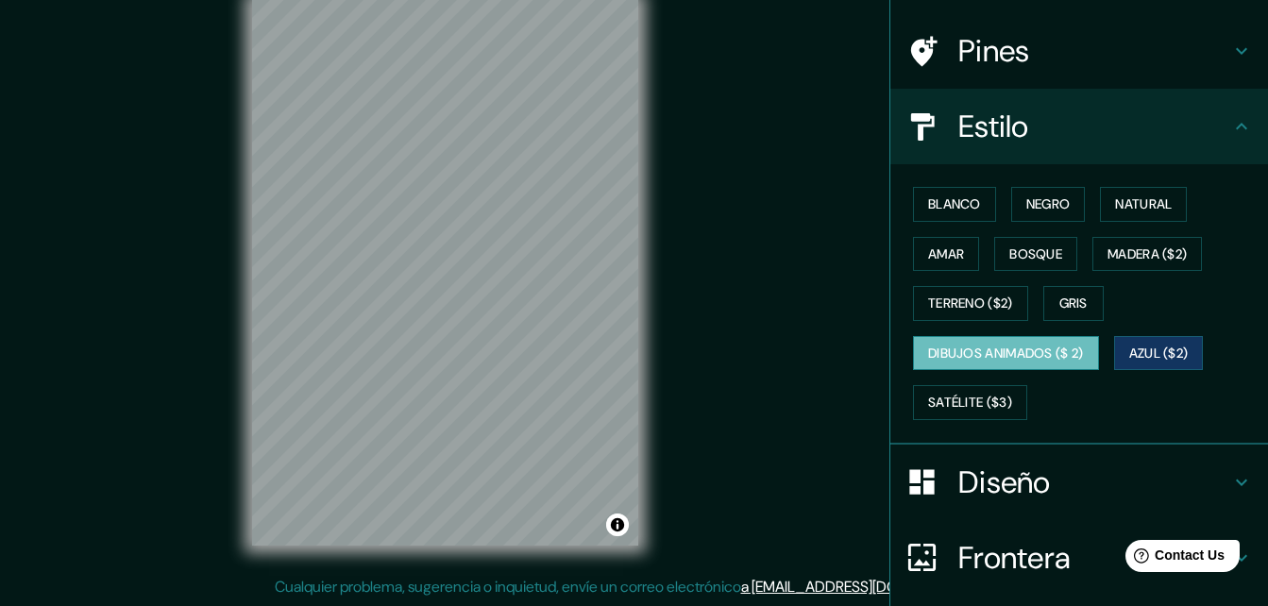
click at [1024, 355] on font "Dibujos animados ($ 2)" at bounding box center [1006, 354] width 156 height 24
click at [1063, 298] on font "Gris" at bounding box center [1073, 304] width 28 height 24
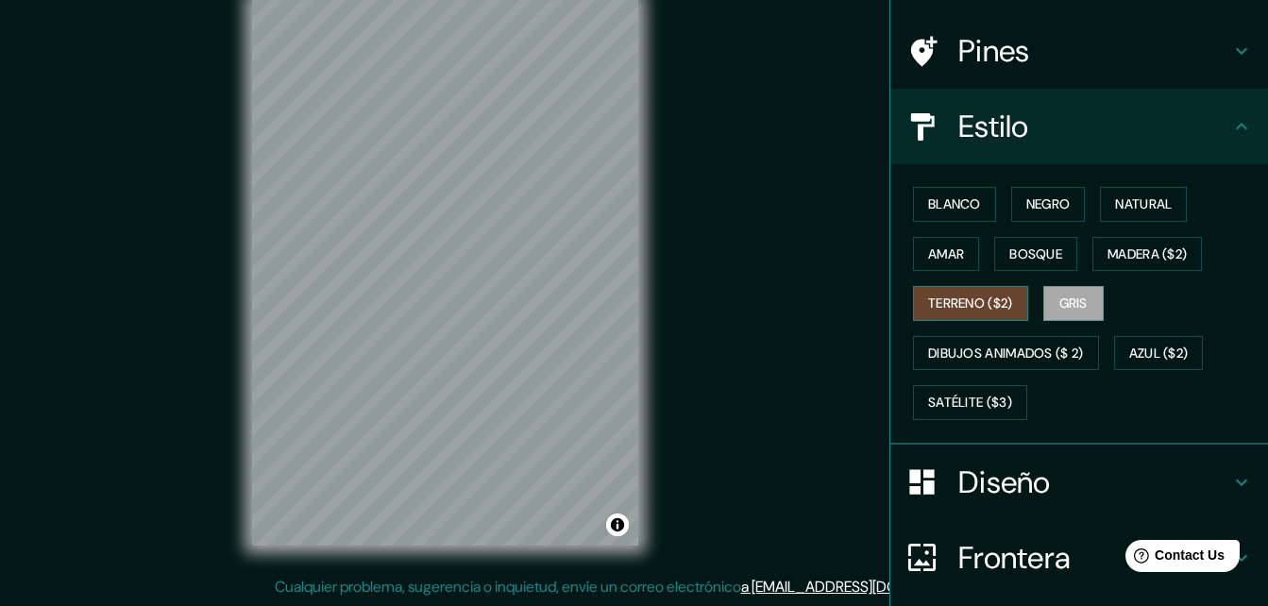
click at [978, 303] on font "Terreno ($2)" at bounding box center [970, 304] width 85 height 24
click at [1126, 261] on font "Madera ($2)" at bounding box center [1146, 255] width 79 height 24
click at [971, 299] on font "Terreno ($2)" at bounding box center [970, 304] width 85 height 24
click at [947, 396] on font "Satélite ($3)" at bounding box center [970, 403] width 84 height 24
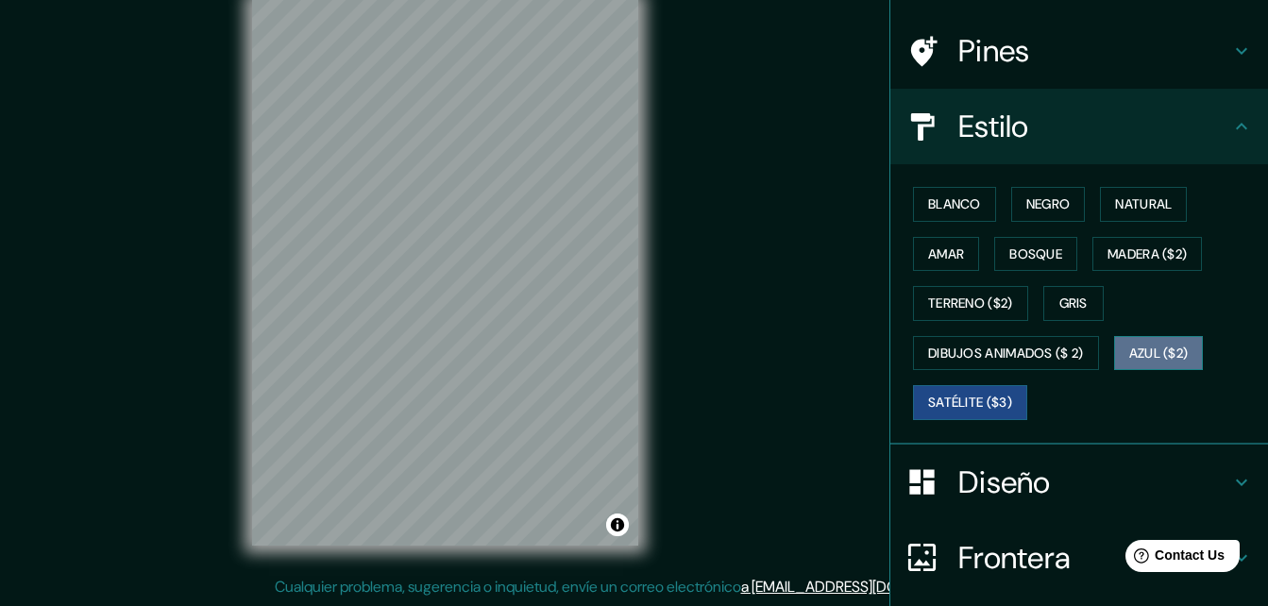
click at [1132, 357] on font "Azul ($2)" at bounding box center [1158, 354] width 59 height 24
